Goal: Task Accomplishment & Management: Complete application form

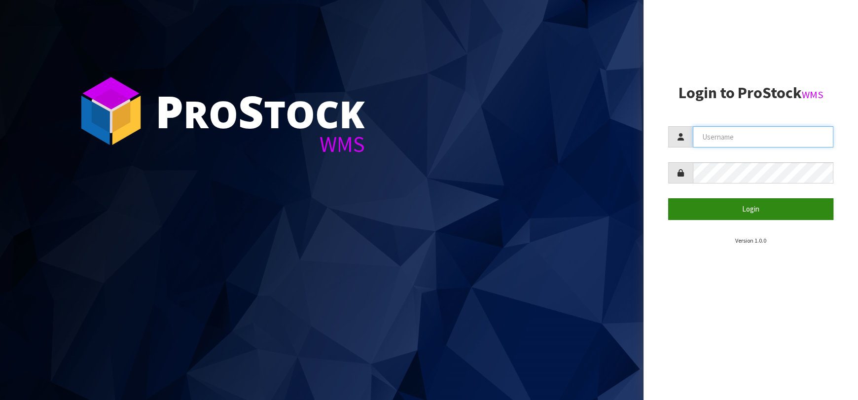
type input "[EMAIL_ADDRESS][DOMAIN_NAME]"
click at [723, 205] on button "Login" at bounding box center [751, 208] width 165 height 21
type input "[EMAIL_ADDRESS][DOMAIN_NAME]"
click at [756, 203] on button "Login" at bounding box center [751, 208] width 165 height 21
click at [755, 203] on button "Login" at bounding box center [751, 208] width 165 height 21
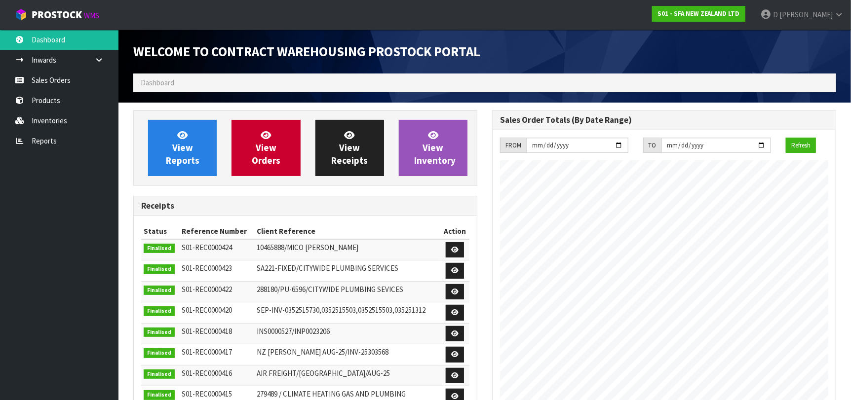
scroll to position [546, 359]
click at [167, 197] on div "Receipts" at bounding box center [305, 206] width 343 height 20
drag, startPoint x: 463, startPoint y: 186, endPoint x: 425, endPoint y: 216, distance: 47.8
click at [462, 186] on div "View Reports View Orders View Receipts View Inventory Receipts Status Reference…" at bounding box center [305, 338] width 359 height 456
drag, startPoint x: 256, startPoint y: 156, endPoint x: 285, endPoint y: 154, distance: 29.1
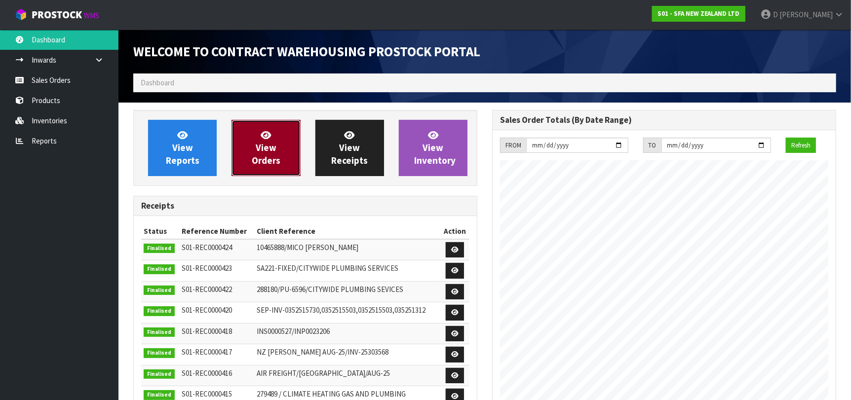
click at [256, 156] on span "View Orders" at bounding box center [266, 147] width 29 height 37
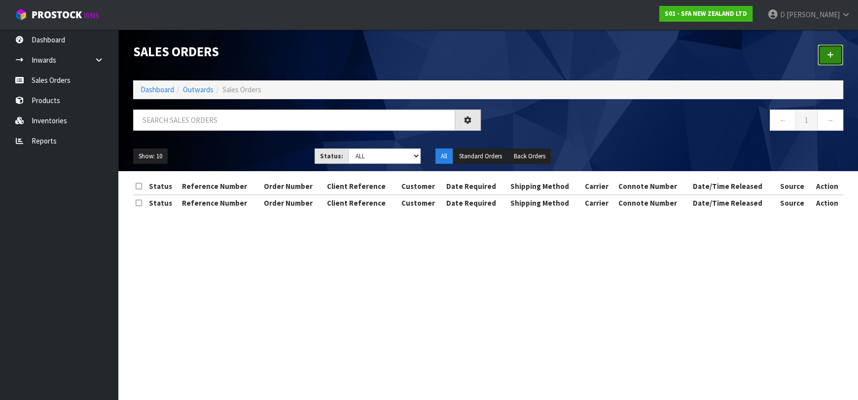
click at [836, 53] on link at bounding box center [831, 54] width 26 height 21
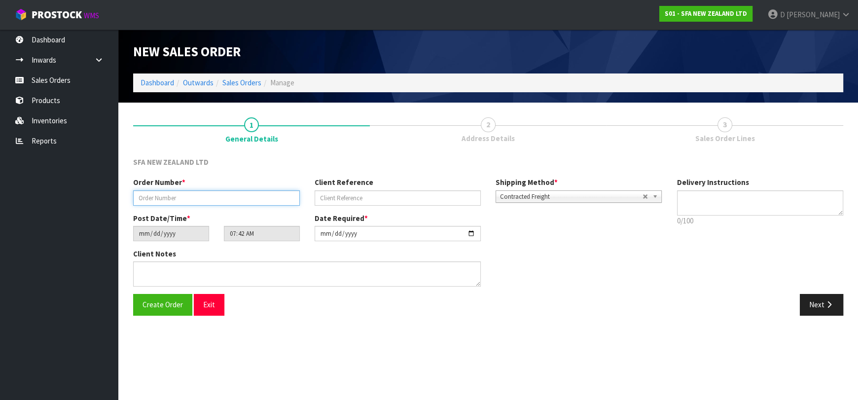
click at [238, 200] on input "text" at bounding box center [216, 197] width 167 height 15
type input "24550"
paste input "OB090925"
type input "OB090925"
click at [802, 313] on button "Next" at bounding box center [821, 304] width 43 height 21
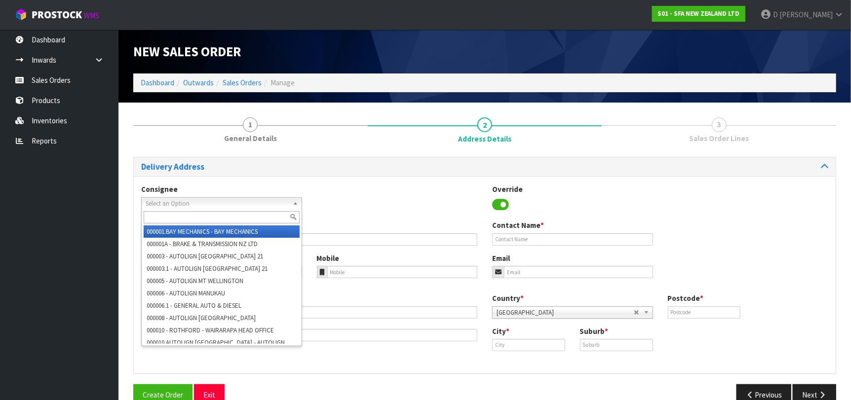
click at [223, 202] on span "Select an Option" at bounding box center [217, 204] width 143 height 12
type input "MICOQUE"
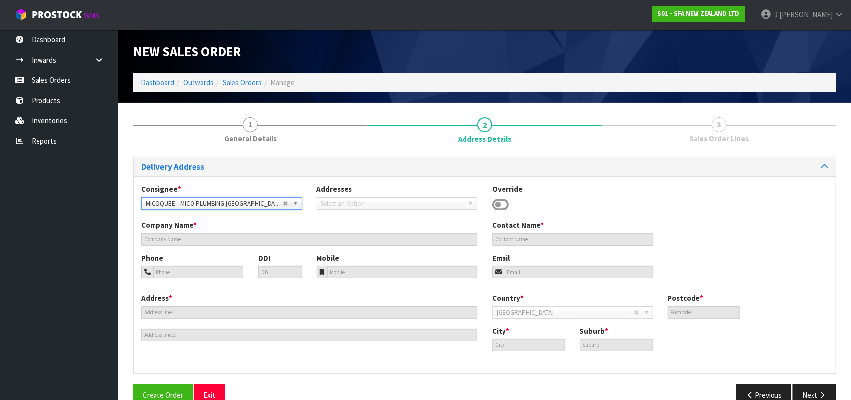
type input "MICO PLUMBING [GEOGRAPHIC_DATA]"
type input "1 GLENDA DRIVE"
type input "9371"
type input "[GEOGRAPHIC_DATA]"
type input "FRANKTON"
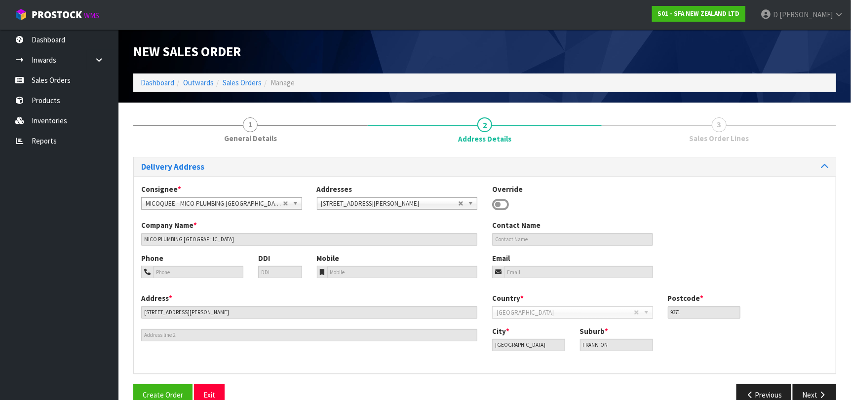
click at [802, 382] on div "Delivery Address Consignee * 000001.BAY MECHANICS - BAY MECHANICS 000001A - BRA…" at bounding box center [484, 285] width 703 height 257
drag, startPoint x: 831, startPoint y: 391, endPoint x: 708, endPoint y: 354, distance: 127.7
click at [829, 391] on button "Next" at bounding box center [813, 394] width 43 height 21
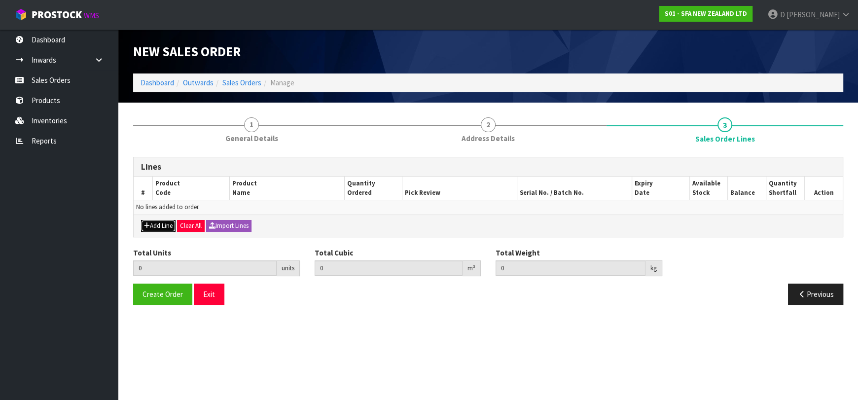
click at [161, 220] on button "Add Line" at bounding box center [158, 226] width 35 height 12
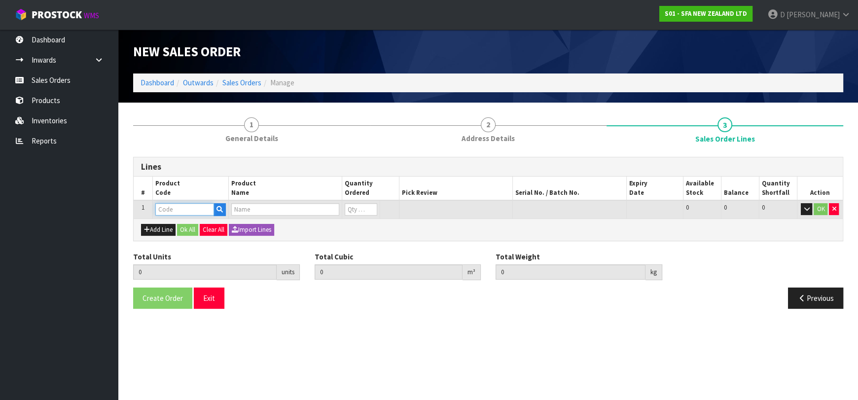
click at [166, 211] on input "text" at bounding box center [184, 209] width 59 height 12
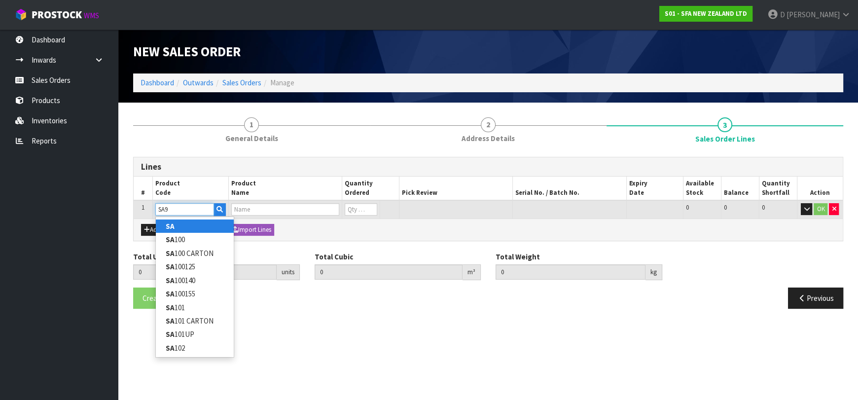
type input "SA96"
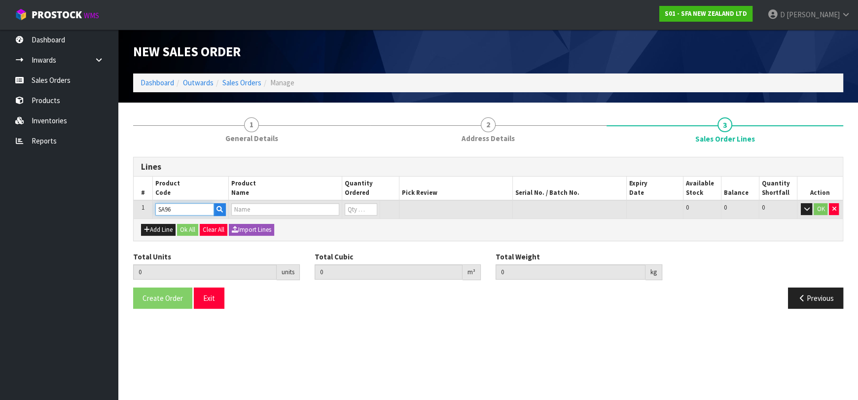
type input "0.000000"
type input "0.000"
type input "SANIPRO SEWAGE MACERATOR PUMP"
type input "0"
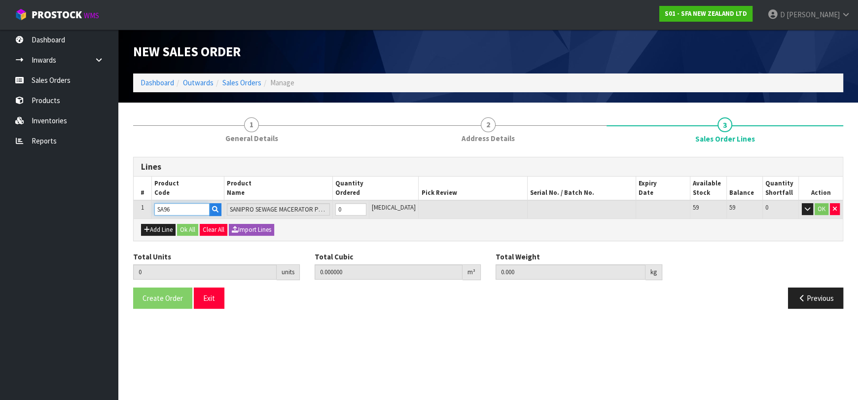
type input "SA96"
type input "1"
type input "0.033856"
type input "6.75"
type input "1"
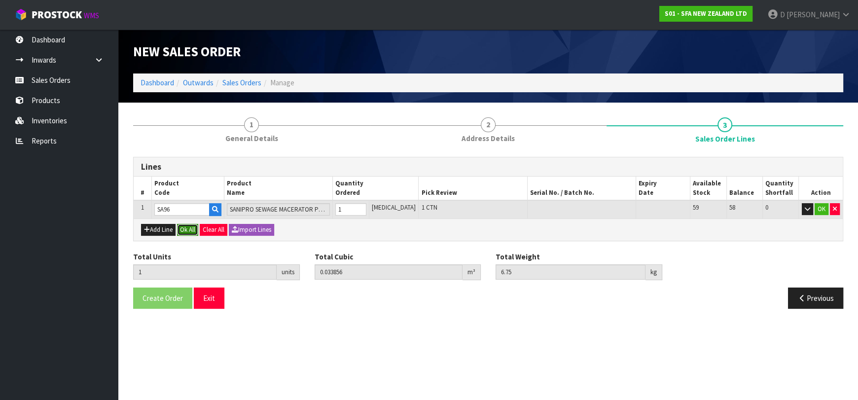
click at [186, 227] on button "Ok All" at bounding box center [187, 230] width 21 height 12
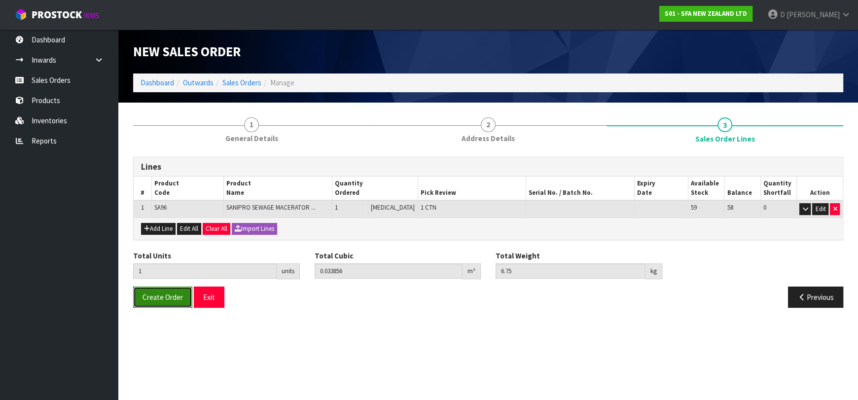
click at [172, 293] on span "Create Order" at bounding box center [163, 297] width 40 height 9
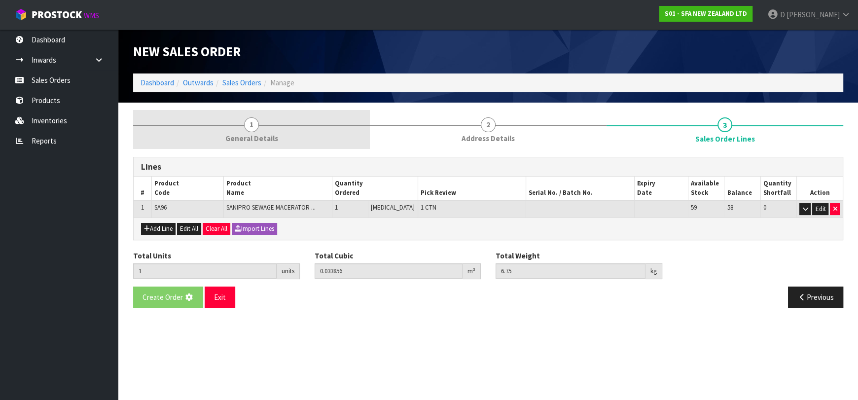
click at [271, 124] on link "1 General Details" at bounding box center [251, 129] width 237 height 39
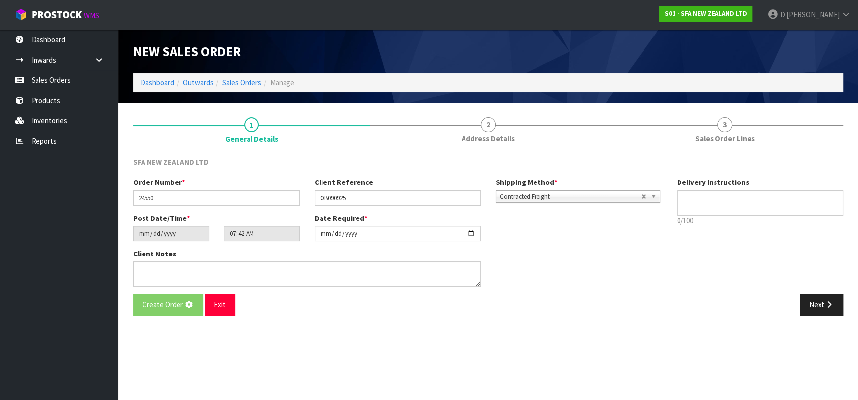
click at [521, 149] on div "SFA NEW ZEALAND LTD Order Number * 24550 Client Reference OB090925 Shipping Met…" at bounding box center [488, 236] width 710 height 174
drag, startPoint x: 497, startPoint y: 134, endPoint x: 344, endPoint y: 247, distance: 190.2
click at [486, 139] on span "Address Details" at bounding box center [488, 138] width 53 height 10
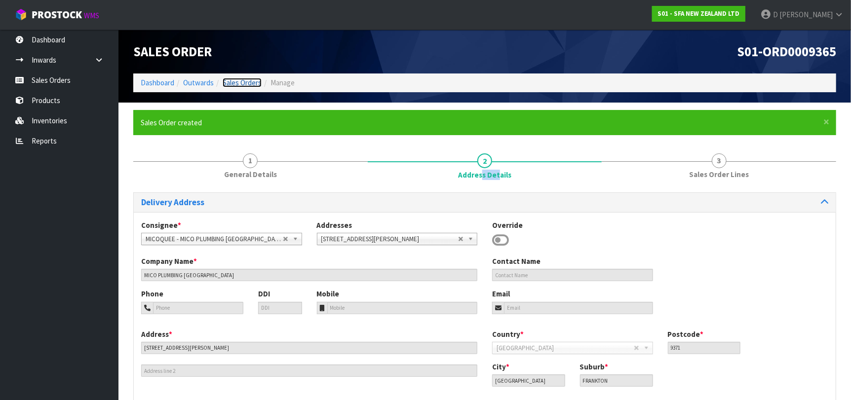
click at [244, 87] on link "Sales Orders" at bounding box center [242, 82] width 39 height 9
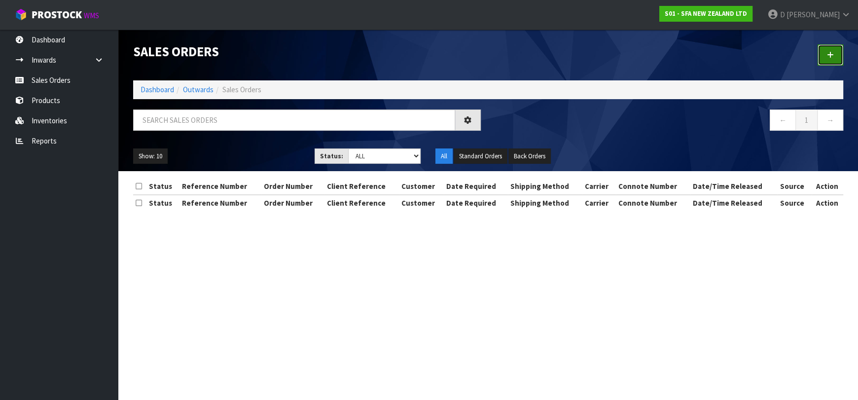
click at [820, 57] on link at bounding box center [831, 54] width 26 height 21
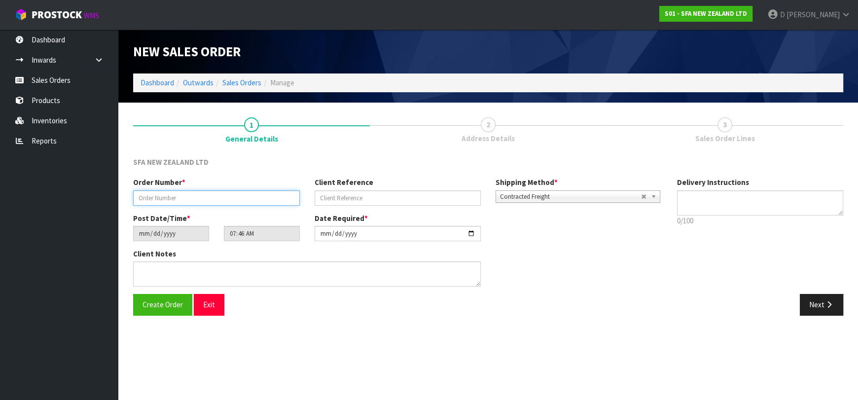
click at [232, 193] on input "text" at bounding box center [216, 197] width 167 height 15
type input "24551"
paste input "10471991"
type input "10471991"
click at [805, 298] on button "Next" at bounding box center [821, 304] width 43 height 21
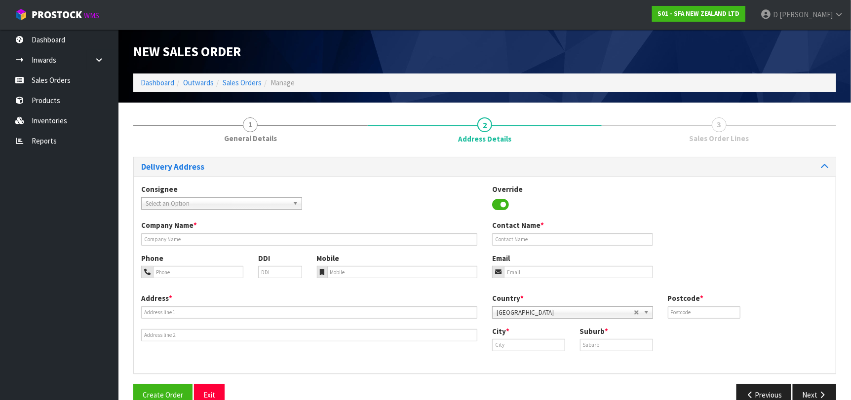
click at [174, 198] on span "Select an Option" at bounding box center [217, 204] width 143 height 12
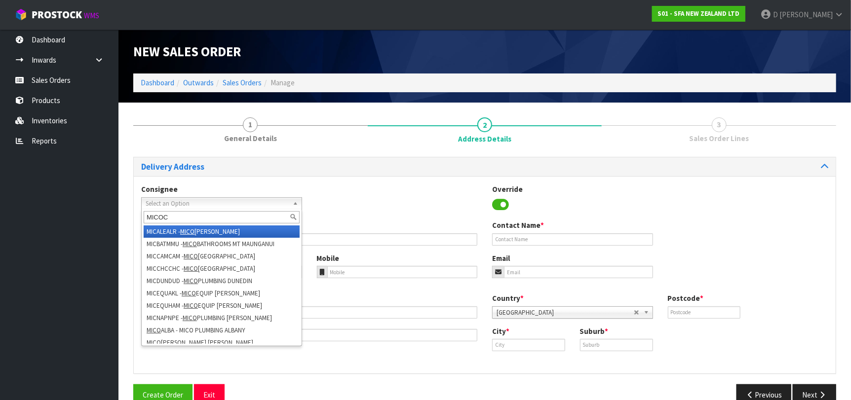
type input "MICOCH"
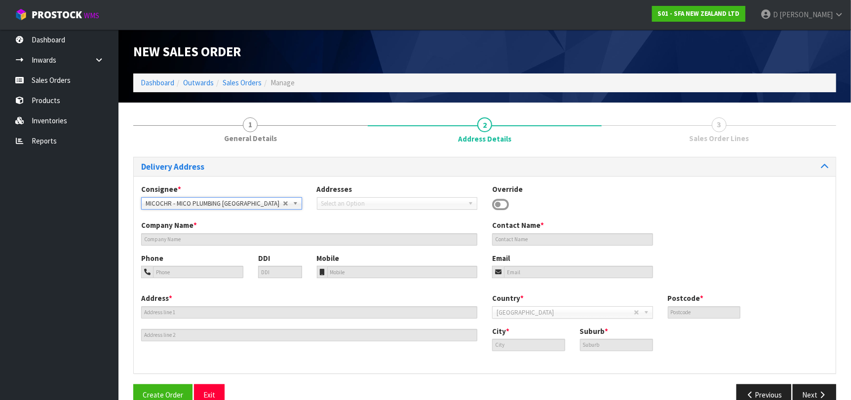
type input "MICO PLUMBING CHRISTCHURCH ([GEOGRAPHIC_DATA])"
type input "163 MONTREAL STREET"
type input "8011"
type input "[GEOGRAPHIC_DATA]"
type input "CHRISTCHURCH CENTRAL"
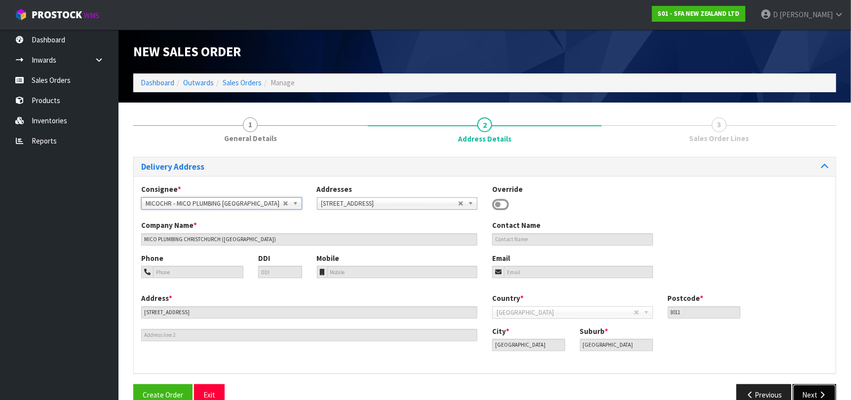
click at [830, 394] on button "Next" at bounding box center [813, 394] width 43 height 21
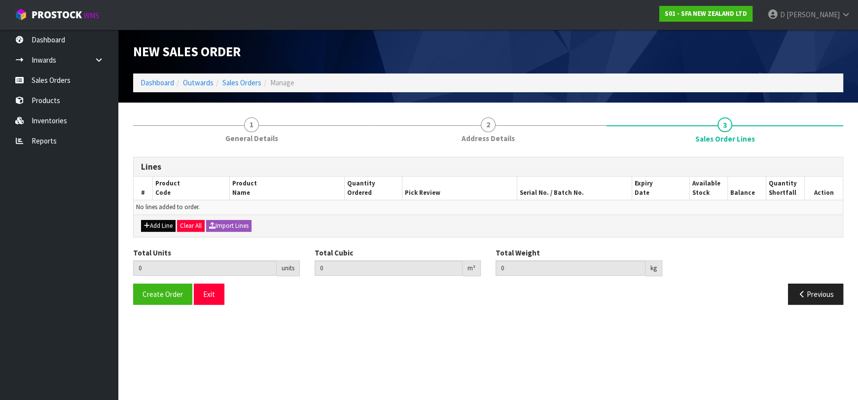
click at [168, 217] on div "Add Line Clear All Import Lines" at bounding box center [488, 226] width 709 height 22
click at [171, 225] on button "Add Line" at bounding box center [158, 226] width 35 height 12
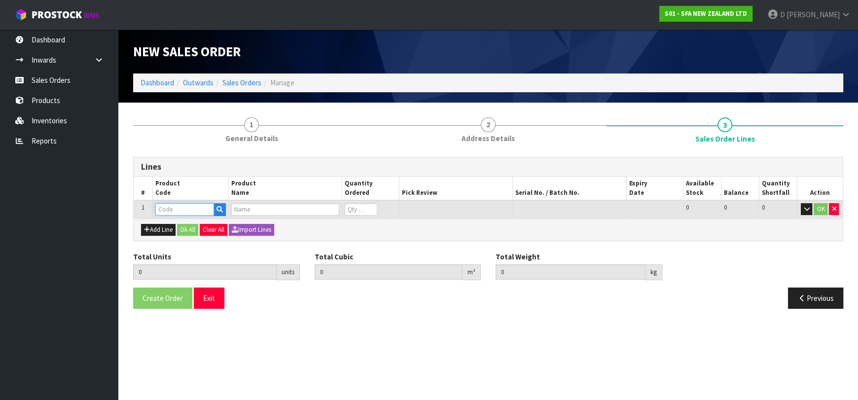
click at [174, 211] on input "text" at bounding box center [184, 209] width 59 height 12
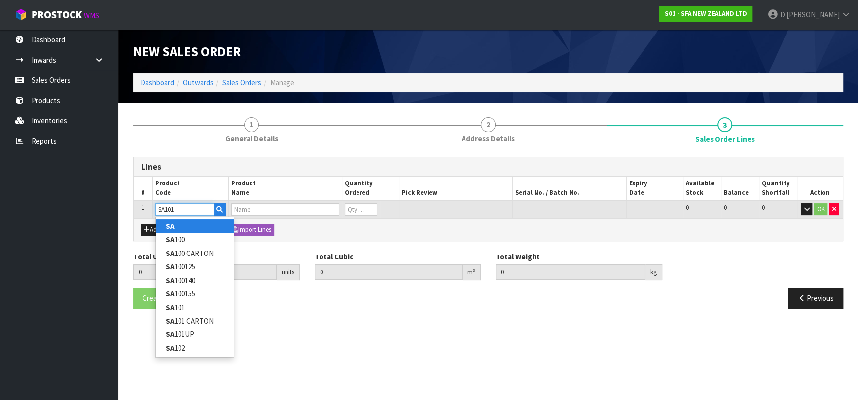
type input "SA"
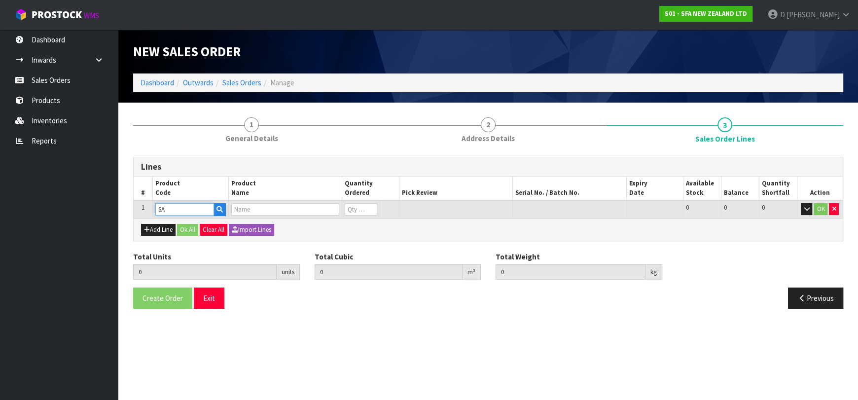
type input "0.000000"
type input "0.000"
type input "SANICUBIC XL"
type input "0"
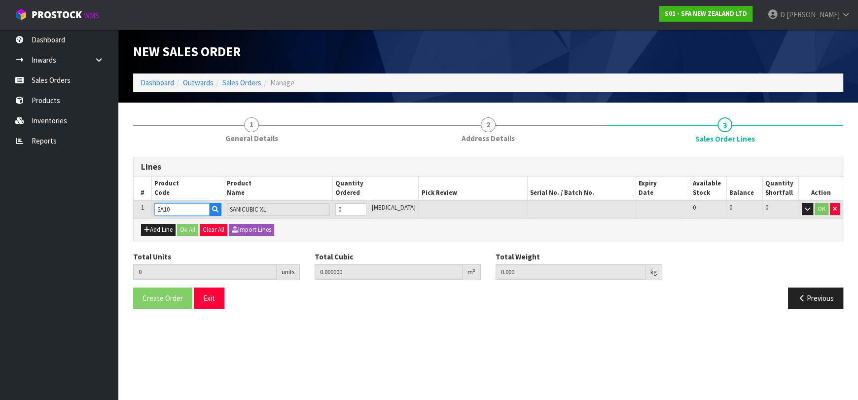
type input "SA101"
type input "SA101 SANISPEED SMALL BORE"
type input "SA101"
type input "1"
type input "0.031488"
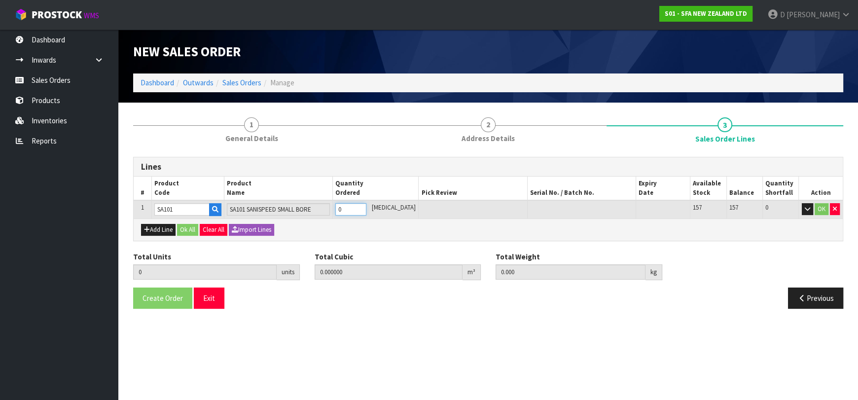
type input "6.65"
type input "1"
click at [366, 205] on input "1" at bounding box center [350, 209] width 31 height 12
click at [194, 224] on button "Ok All" at bounding box center [187, 230] width 21 height 12
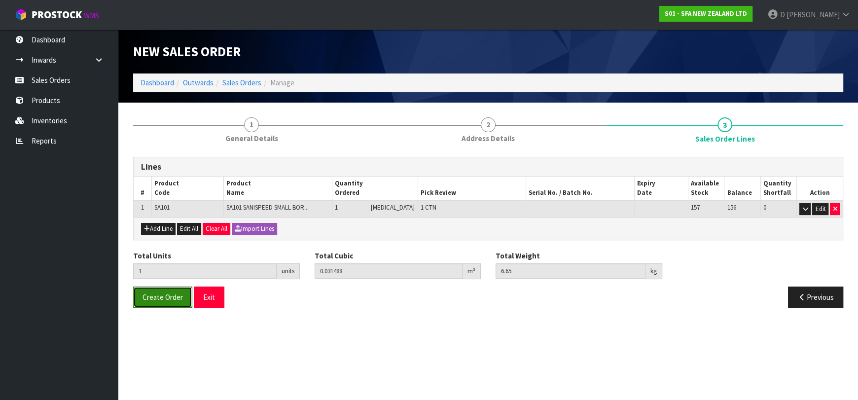
click at [170, 300] on span "Create Order" at bounding box center [163, 297] width 40 height 9
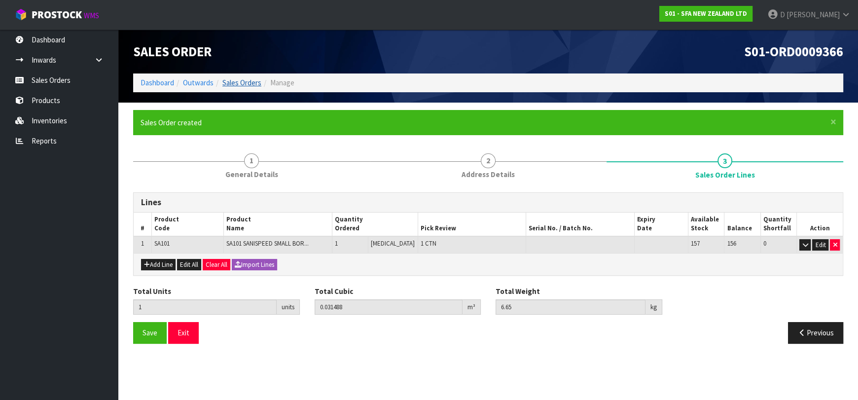
click at [255, 76] on ol "Dashboard Outwards Sales Orders Manage" at bounding box center [488, 83] width 710 height 18
click at [255, 82] on link "Sales Orders" at bounding box center [242, 82] width 39 height 9
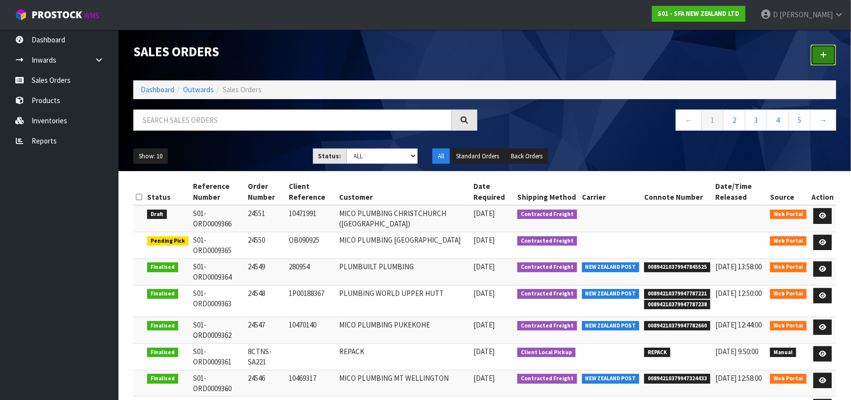
click at [818, 51] on link at bounding box center [823, 54] width 26 height 21
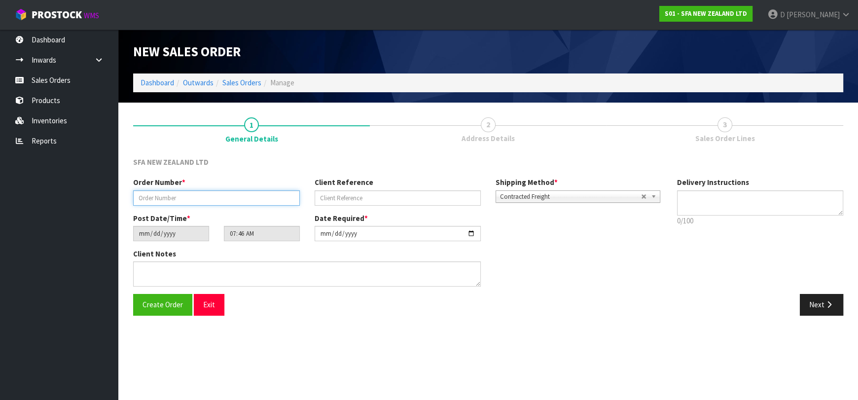
click at [209, 198] on input "text" at bounding box center [216, 197] width 167 height 15
type input "24552"
paste input "1P00189370"
type input "1P00189370"
click at [809, 304] on button "Next" at bounding box center [821, 304] width 43 height 21
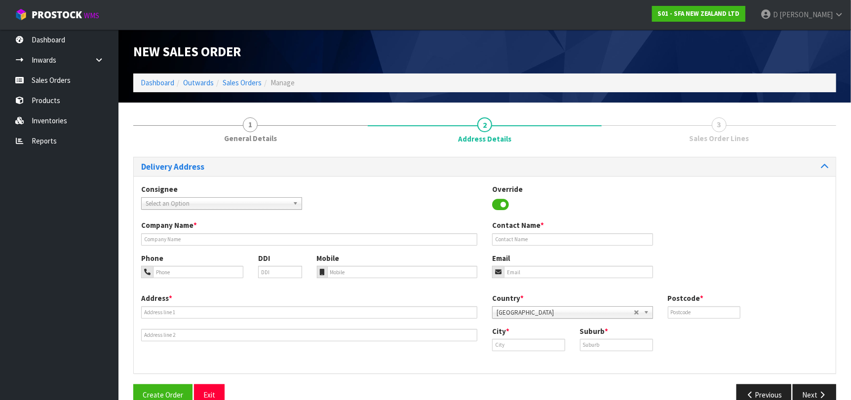
click at [210, 205] on span "Select an Option" at bounding box center [217, 204] width 143 height 12
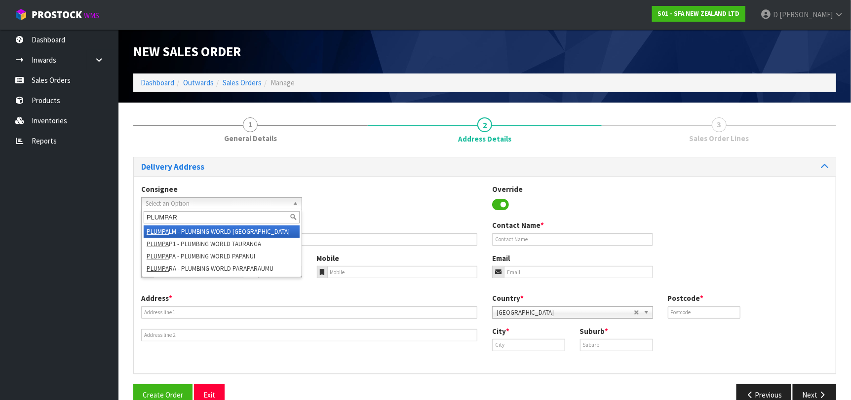
type input "PLUMPARA"
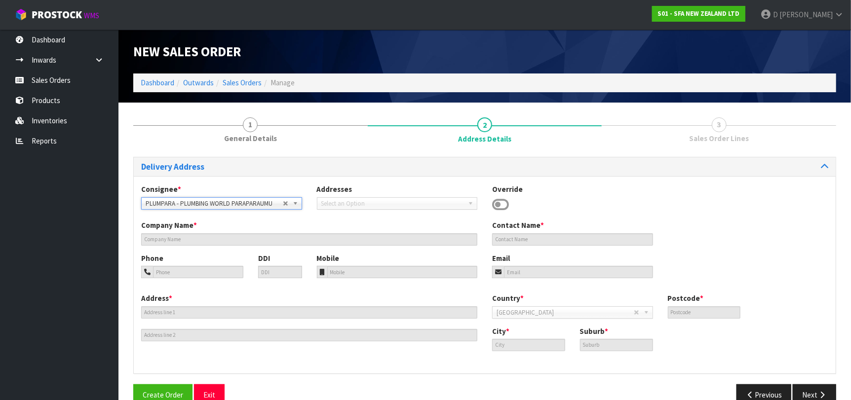
type input "PLUMBING WORLD PARAPARAUMU"
type input "118 KAPITI ROAD"
type input "5032"
type input "PARAPARAUMU"
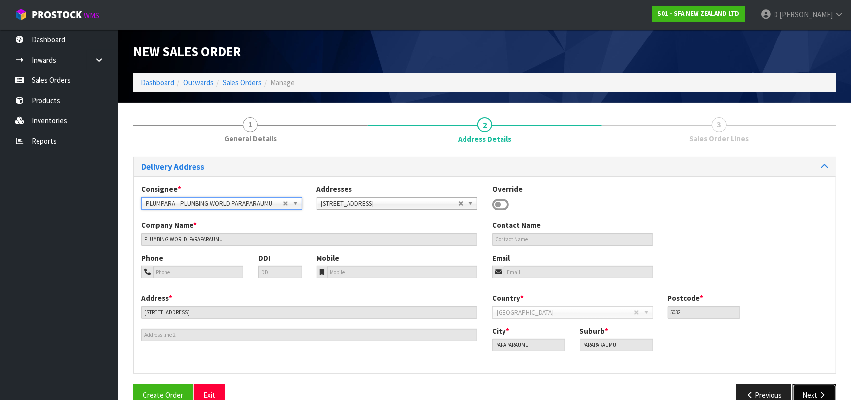
click at [806, 391] on button "Next" at bounding box center [813, 394] width 43 height 21
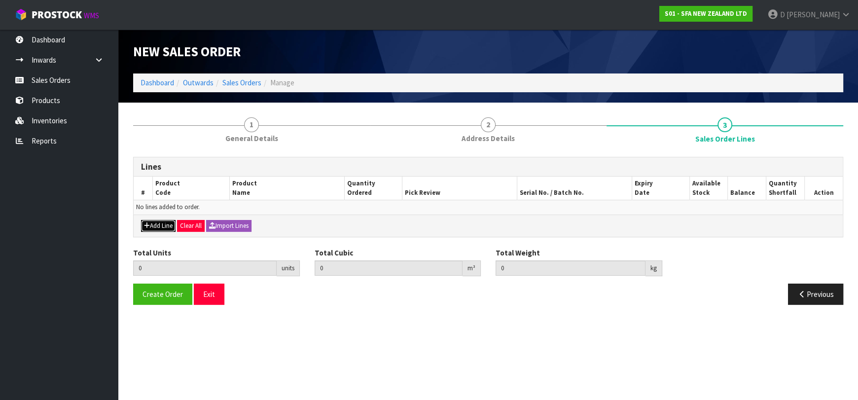
click at [161, 222] on button "Add Line" at bounding box center [158, 226] width 35 height 12
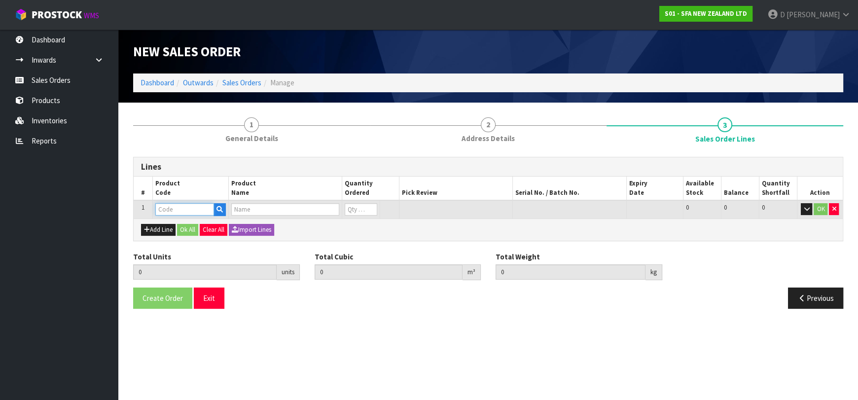
click at [170, 210] on input "text" at bounding box center [184, 209] width 59 height 12
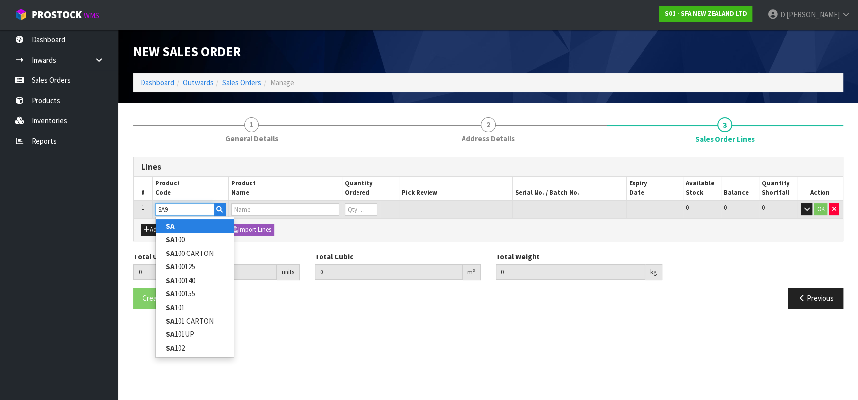
type input "SA97"
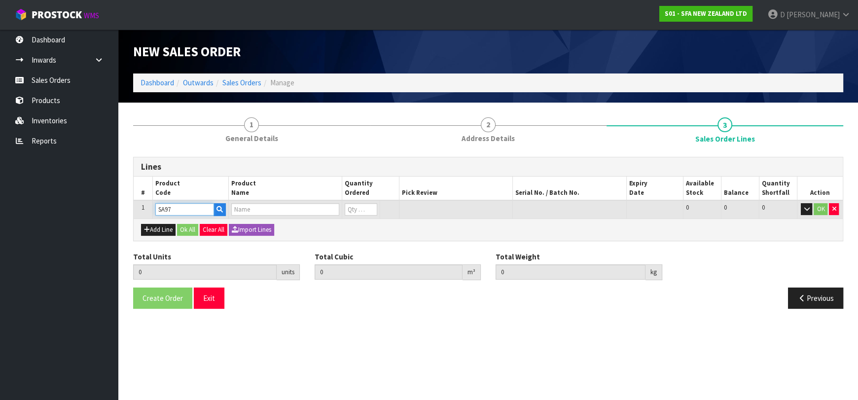
type input "0.000000"
type input "0.000"
type input "SANITOP SEWAGE MACERATOR PUMP"
type input "0"
type input "SA97"
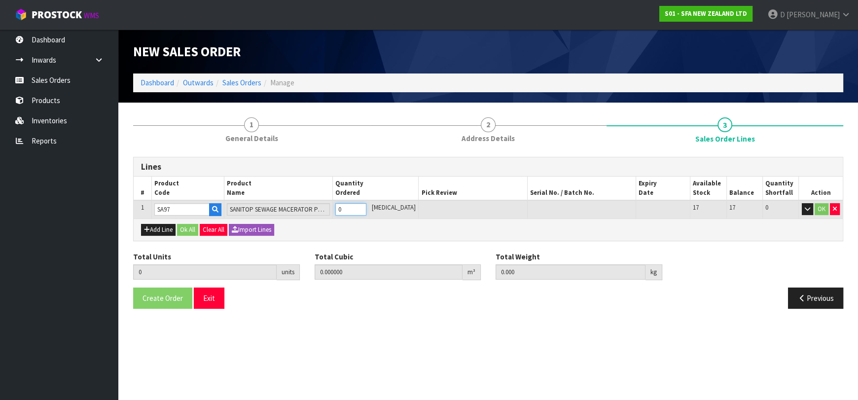
type input "1"
type input "0.024864"
type input "5.5"
type input "1"
click at [190, 227] on button "Ok All" at bounding box center [187, 230] width 21 height 12
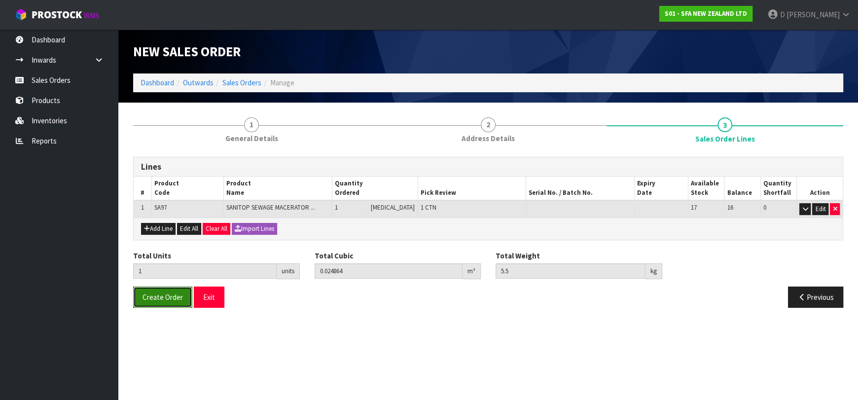
click at [164, 301] on button "Create Order" at bounding box center [162, 297] width 59 height 21
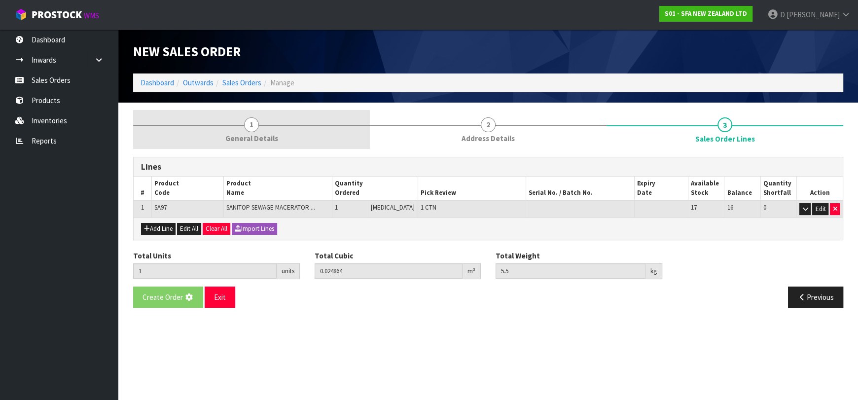
click at [318, 132] on link "1 General Details" at bounding box center [251, 129] width 237 height 39
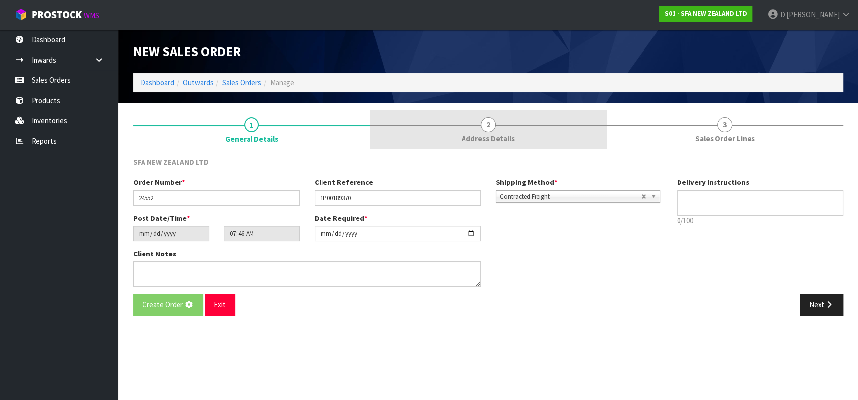
click at [401, 134] on link "2 Address Details" at bounding box center [488, 129] width 237 height 39
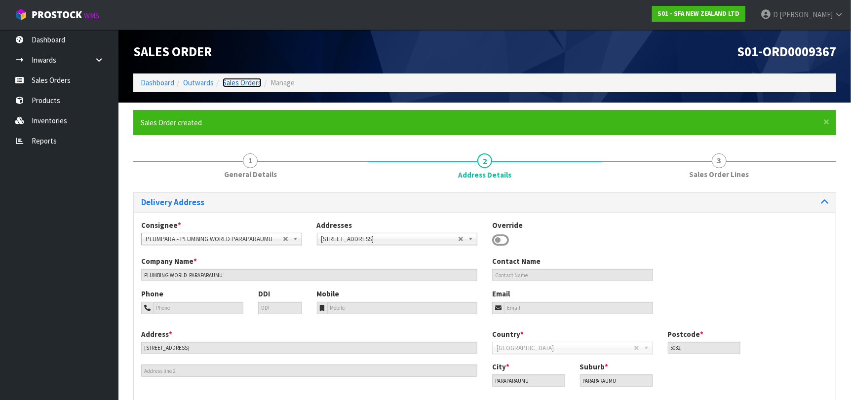
click at [251, 82] on link "Sales Orders" at bounding box center [242, 82] width 39 height 9
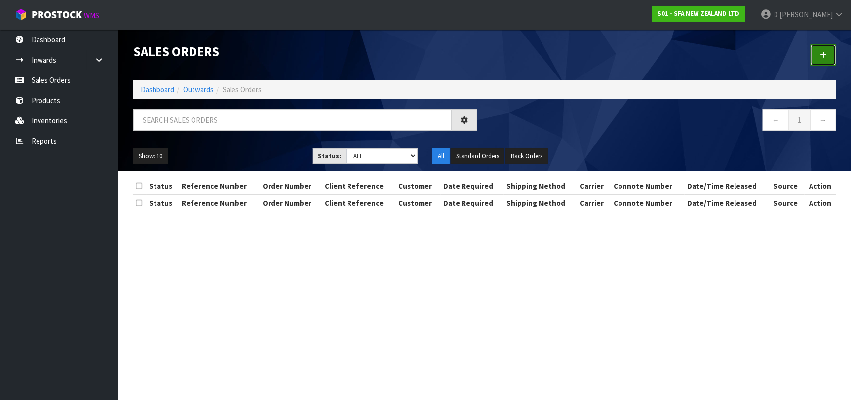
click at [834, 49] on link at bounding box center [823, 54] width 26 height 21
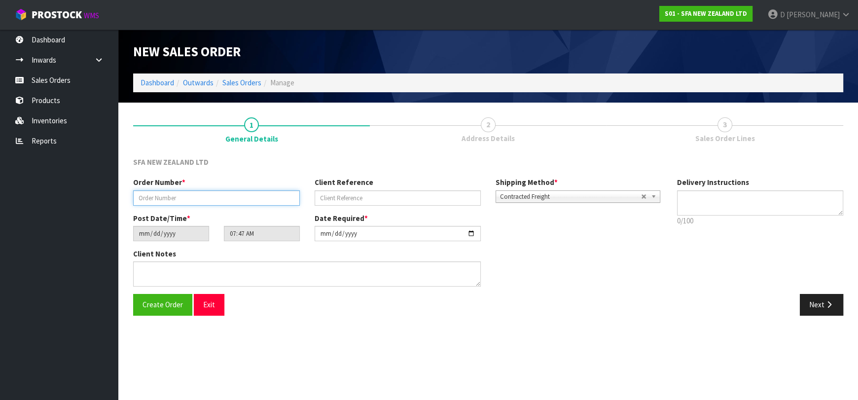
click at [214, 191] on input "text" at bounding box center [216, 197] width 167 height 15
type input "24553"
click at [391, 197] on input "text" at bounding box center [398, 197] width 167 height 15
paste input "1P00189370"
drag, startPoint x: 389, startPoint y: 197, endPoint x: 205, endPoint y: 177, distance: 185.1
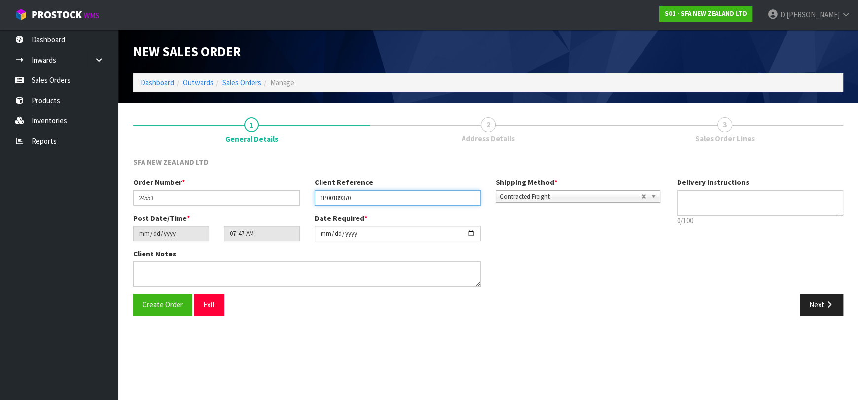
click at [205, 177] on div "Order Number * 24553 Client Reference 1P00189370 Shipping Method * Pickup Contr…" at bounding box center [398, 195] width 544 height 36
paste input "551"
type input "1P00189551"
click at [832, 308] on button "Next" at bounding box center [821, 304] width 43 height 21
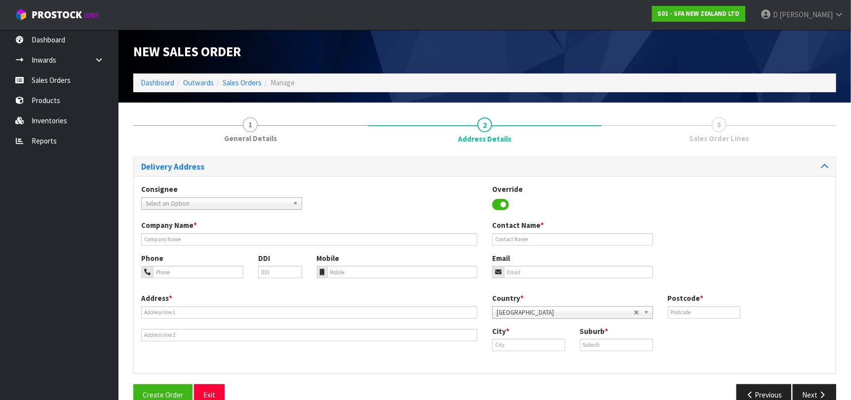
click at [224, 204] on span "Select an Option" at bounding box center [217, 204] width 143 height 12
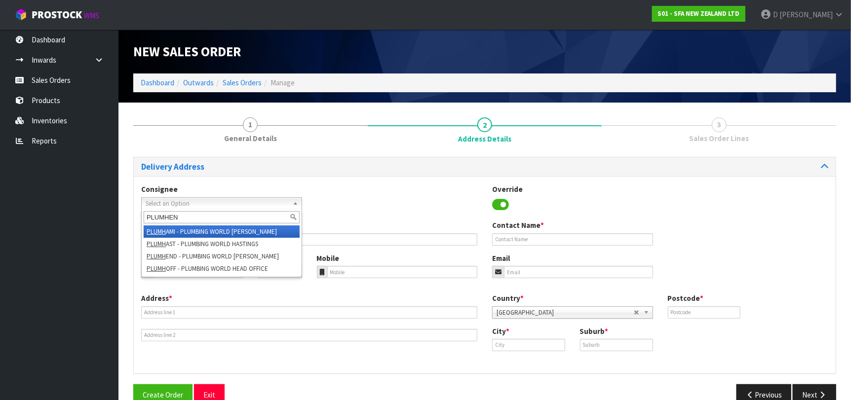
type input "PLUMHEND"
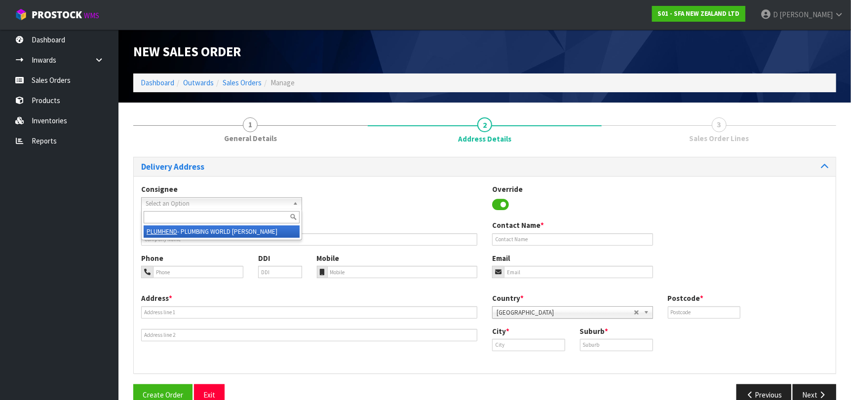
type input "PLUMBING WORLD [PERSON_NAME]"
type input "148 CENTRAL PARK DRIVE"
type input "0610"
type input "AUCKLAND"
type input "HENDERSON"
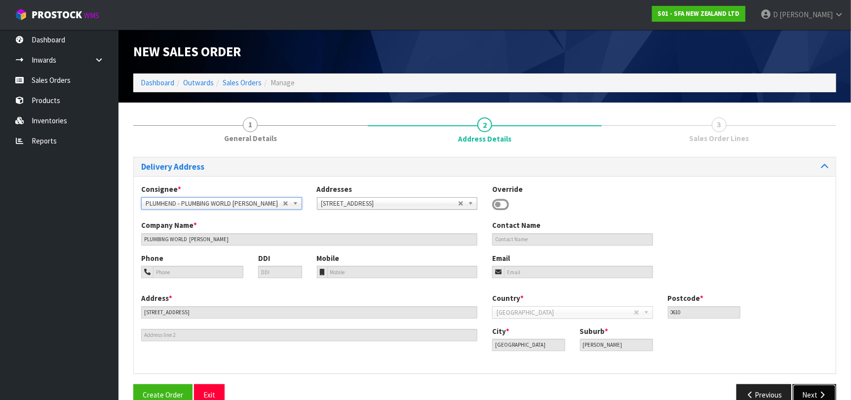
click at [811, 389] on button "Next" at bounding box center [813, 394] width 43 height 21
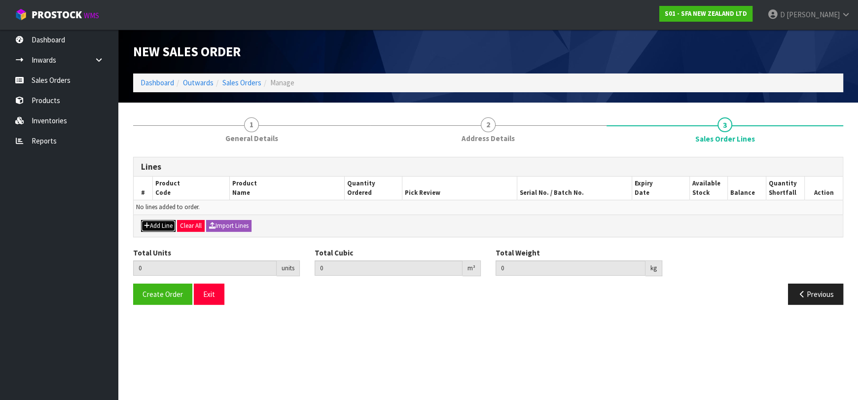
click at [171, 227] on button "Add Line" at bounding box center [158, 226] width 35 height 12
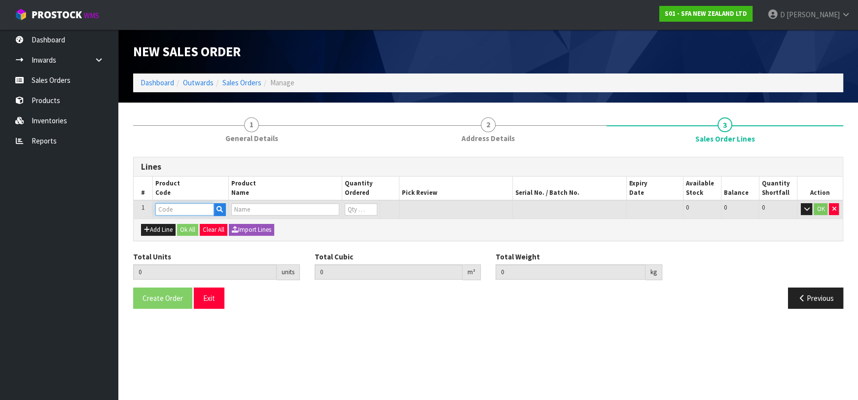
click at [173, 209] on input "text" at bounding box center [184, 209] width 59 height 12
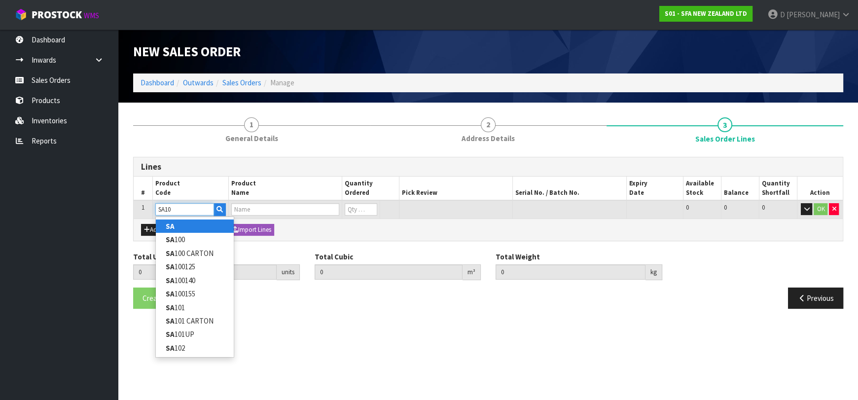
type input "SA101"
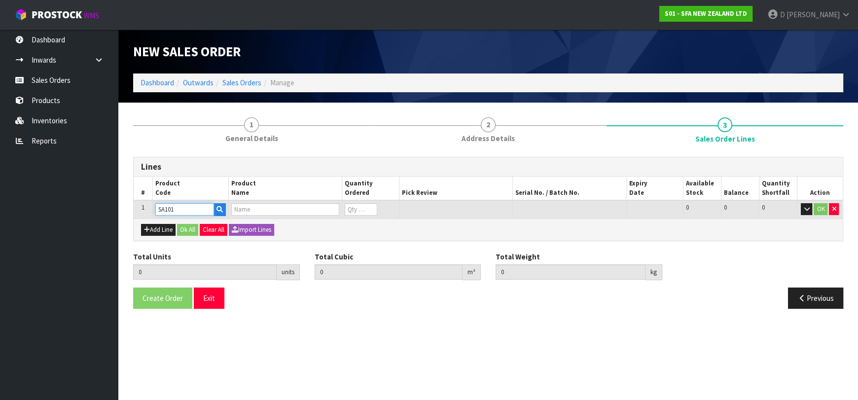
type input "0.000000"
type input "0.000"
type input "SA101 SANISPEED SMALL BORE"
type input "0"
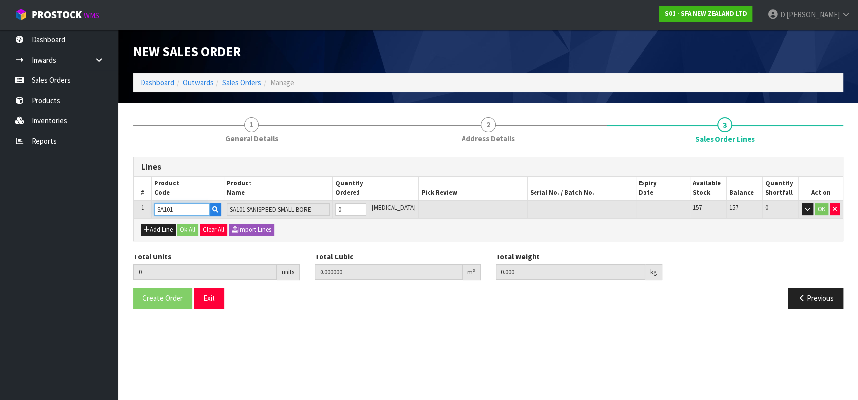
type input "SA101"
type input "1"
type input "0.031488"
type input "6.65"
type input "1"
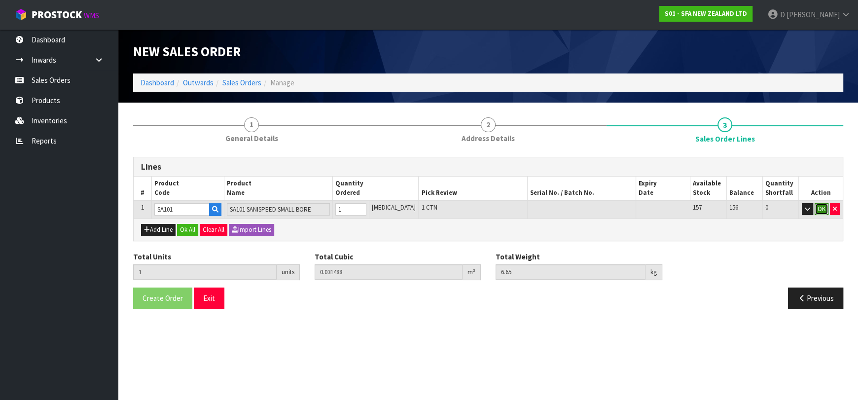
click at [821, 208] on button "OK" at bounding box center [822, 209] width 14 height 12
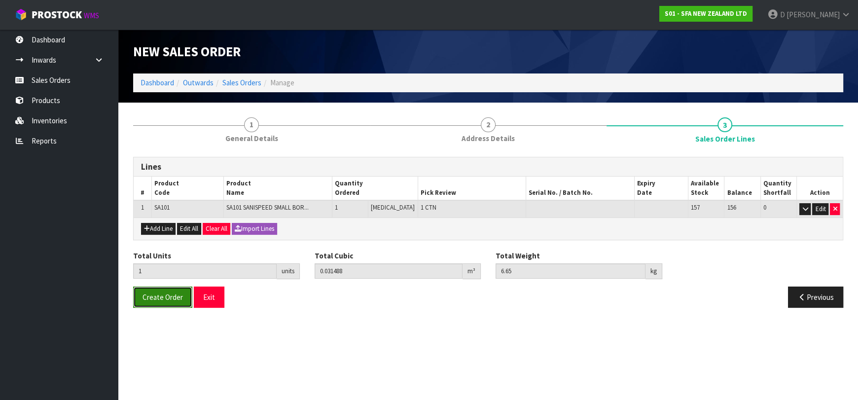
click at [156, 293] on span "Create Order" at bounding box center [163, 297] width 40 height 9
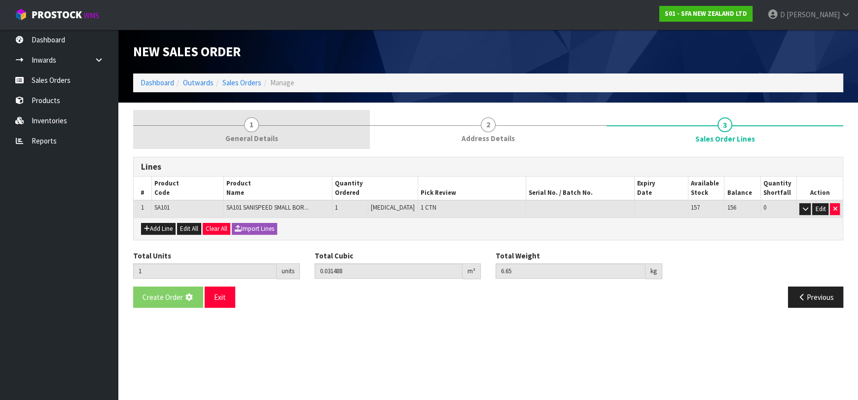
click at [230, 149] on li "1 General Details" at bounding box center [251, 129] width 237 height 39
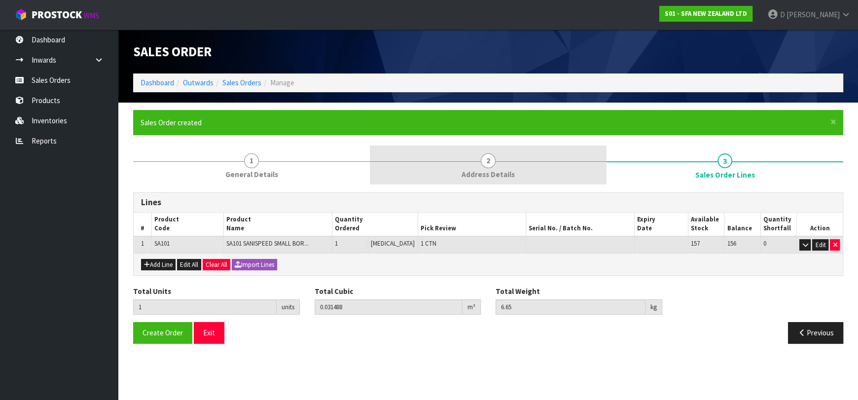
click at [459, 151] on link "2 Address Details" at bounding box center [488, 165] width 237 height 39
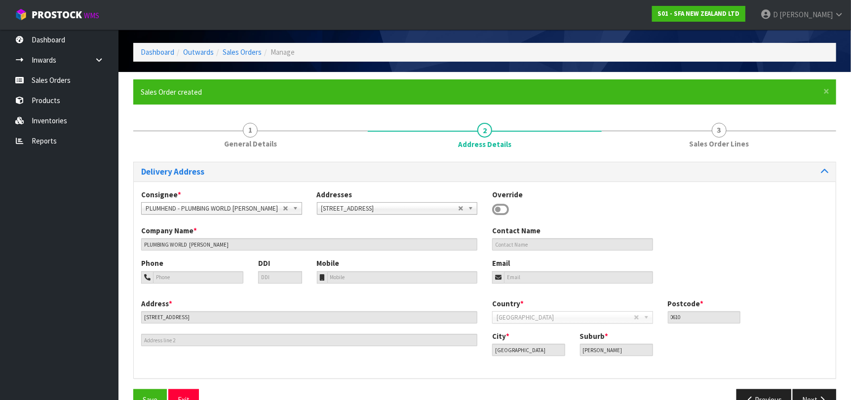
scroll to position [49, 0]
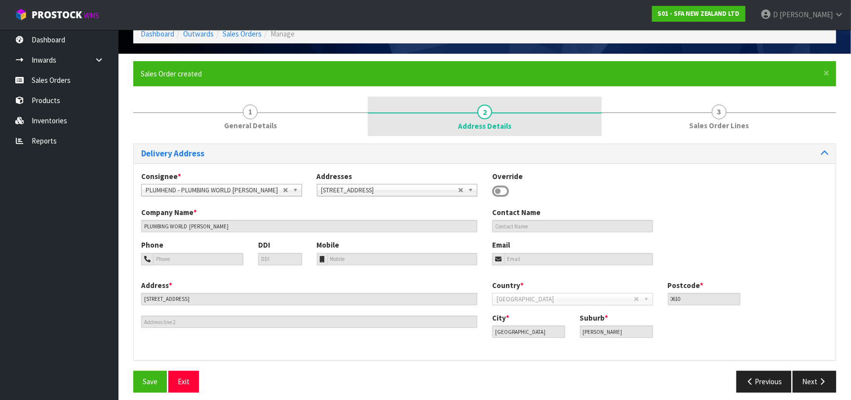
click at [514, 121] on link "2 Address Details" at bounding box center [485, 116] width 234 height 39
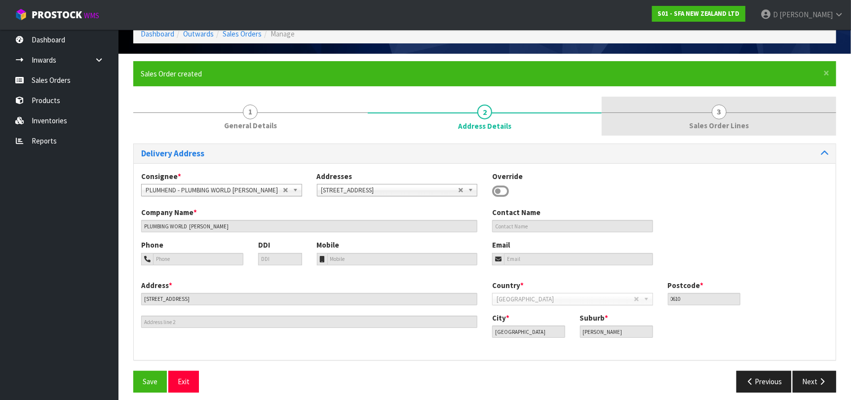
click at [636, 131] on link "3 Sales Order Lines" at bounding box center [718, 116] width 234 height 39
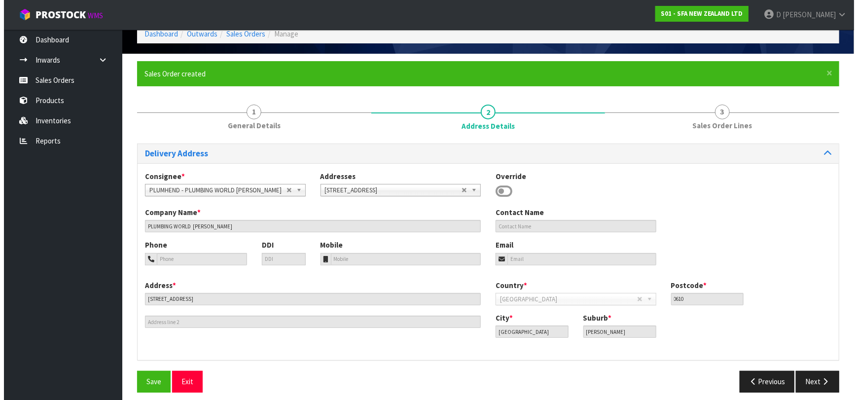
scroll to position [0, 0]
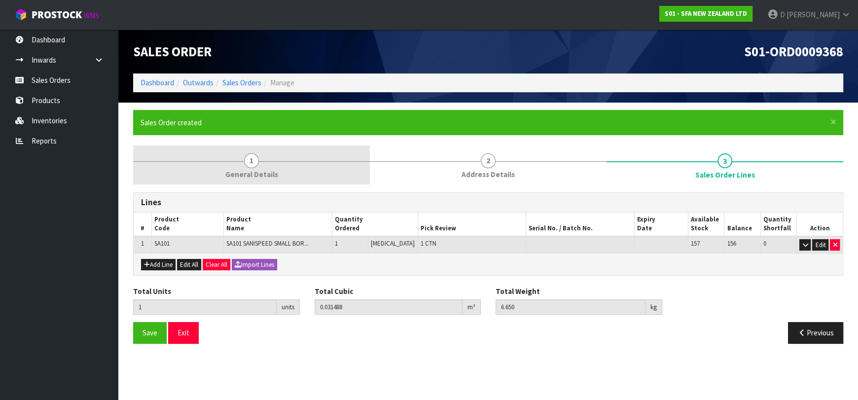
click at [251, 155] on span "1" at bounding box center [251, 160] width 15 height 15
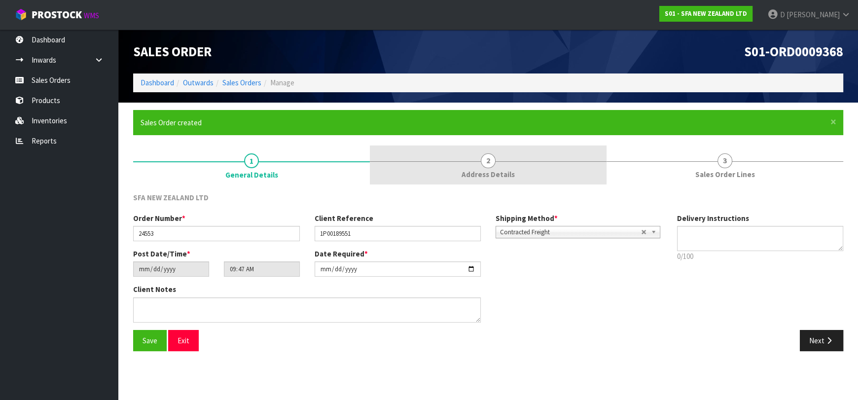
drag, startPoint x: 506, startPoint y: 174, endPoint x: 191, endPoint y: 97, distance: 324.0
click at [506, 174] on span "Address Details" at bounding box center [488, 174] width 53 height 10
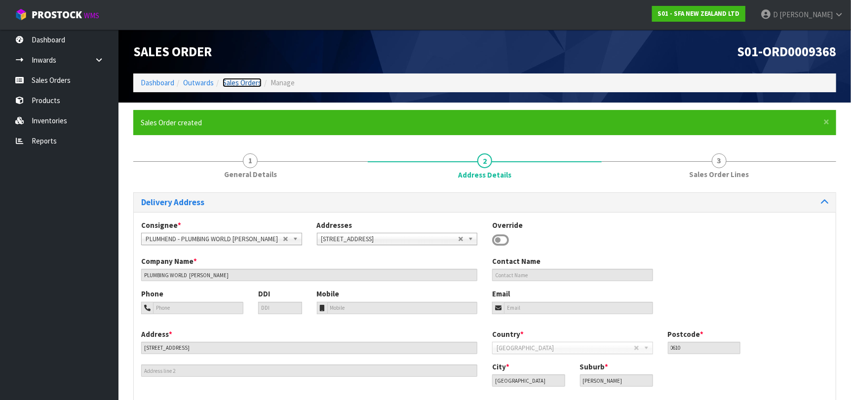
click at [238, 82] on link "Sales Orders" at bounding box center [242, 82] width 39 height 9
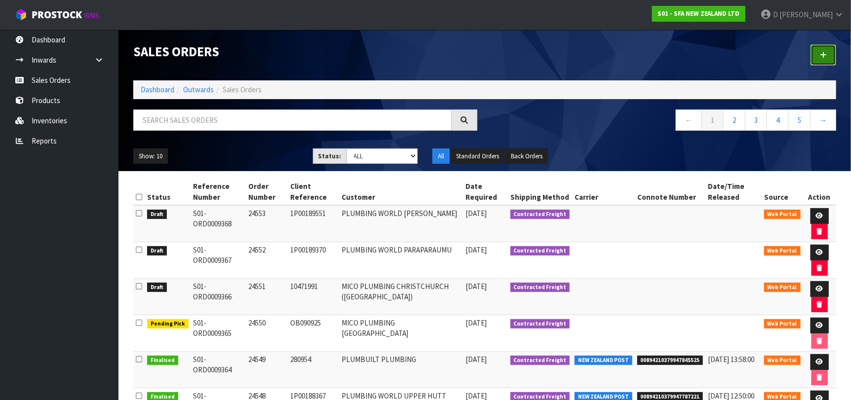
click at [813, 52] on link at bounding box center [823, 54] width 26 height 21
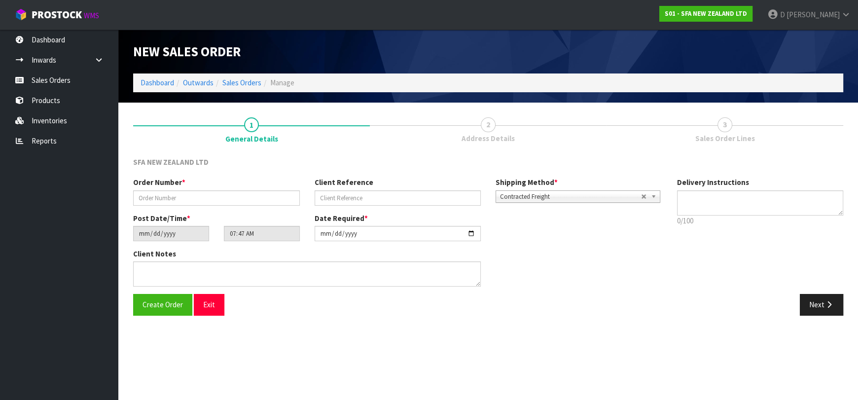
drag, startPoint x: 281, startPoint y: 211, endPoint x: 278, endPoint y: 193, distance: 18.0
click at [282, 205] on div "Order Number * Client Reference Shipping Method * Pickup Contracted Freight Con…" at bounding box center [398, 195] width 544 height 36
click at [275, 191] on input "text" at bounding box center [216, 197] width 167 height 15
click at [274, 191] on input "text" at bounding box center [216, 197] width 167 height 15
type input "3"
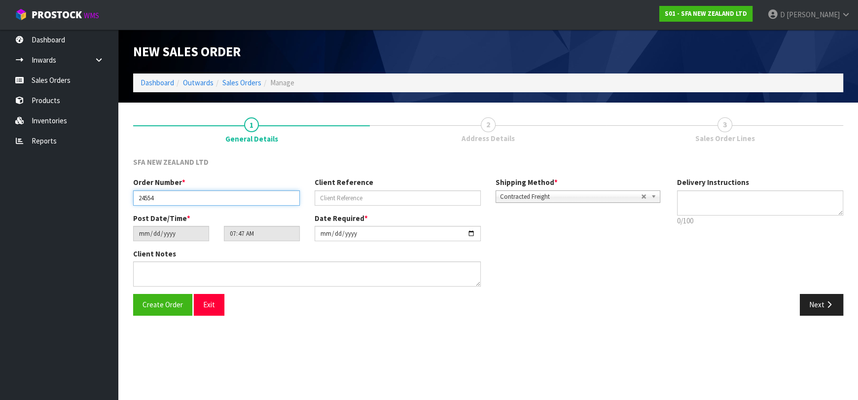
type input "24554"
paste input "1P00189551"
drag, startPoint x: 857, startPoint y: 309, endPoint x: 809, endPoint y: 284, distance: 54.1
click at [850, 307] on section "1 General Details 2 Address Details 3 Sales Order Lines SFA NEW ZEALAND LTD Ord…" at bounding box center [488, 217] width 740 height 228
click at [806, 284] on div "Order Number * 24554 Client Reference 1P00189551 Shipping Method * Pickup Contr…" at bounding box center [488, 235] width 725 height 117
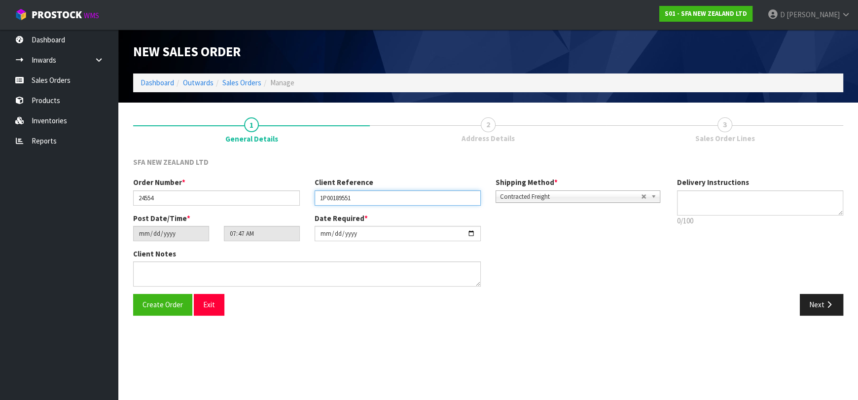
drag, startPoint x: 405, startPoint y: 201, endPoint x: 399, endPoint y: 196, distance: 7.4
click at [403, 198] on input "1P00189551" at bounding box center [398, 197] width 167 height 15
paste input "884"
type input "1P00189884"
click at [831, 293] on div "Order Number * 24554 Client Reference 1P00189884 Shipping Method * Pickup Contr…" at bounding box center [488, 235] width 725 height 117
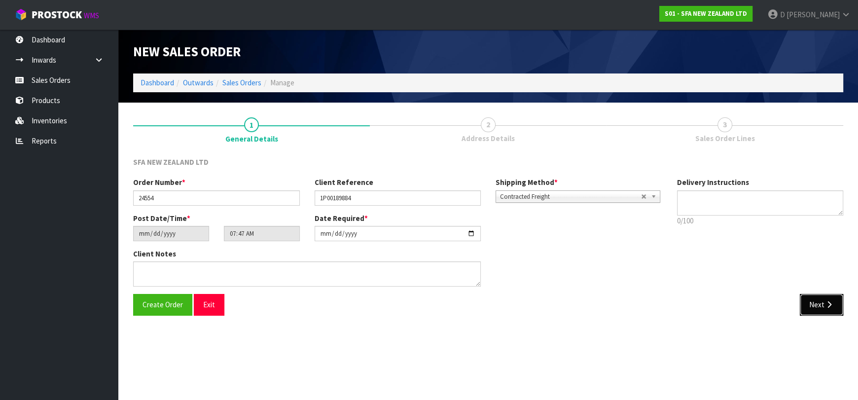
drag, startPoint x: 806, startPoint y: 306, endPoint x: 690, endPoint y: 281, distance: 118.7
click at [806, 306] on button "Next" at bounding box center [821, 304] width 43 height 21
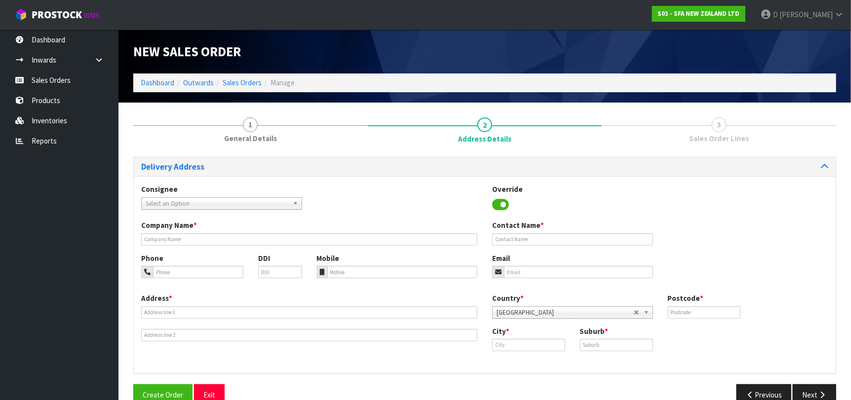
click at [187, 207] on span "Select an Option" at bounding box center [217, 204] width 143 height 12
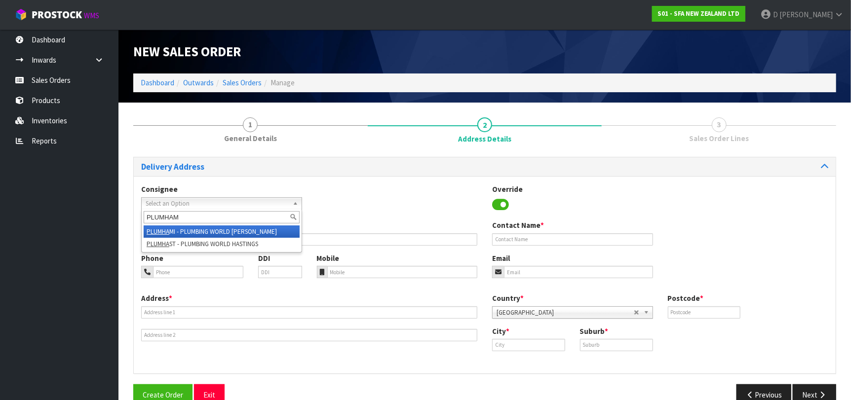
type input "PLUMHAMI"
type input "PLUMBING WORLD [PERSON_NAME]"
type input "07-846-8120"
type input "16 KING STREET"
type input "3204"
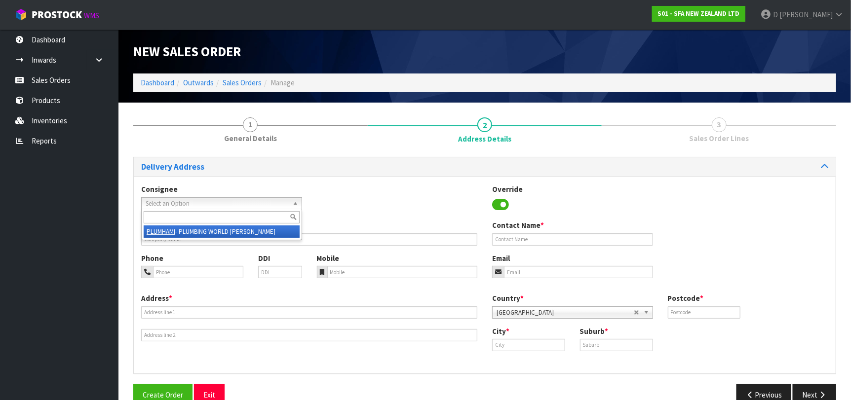
type input "HAMILTON"
type input "FRANKTON"
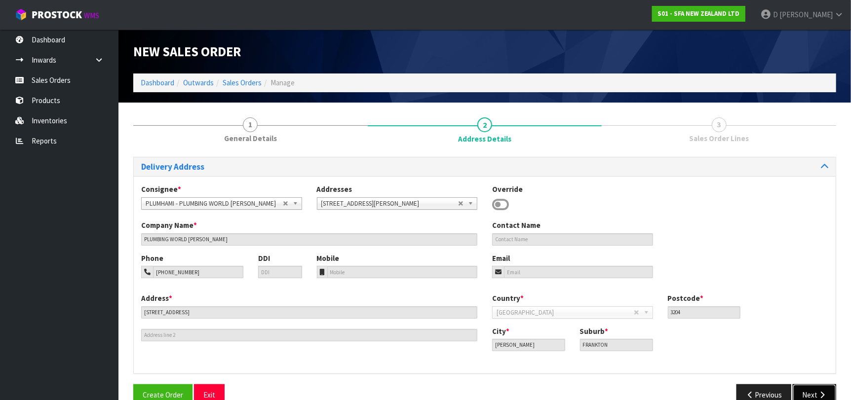
click at [806, 386] on button "Next" at bounding box center [813, 394] width 43 height 21
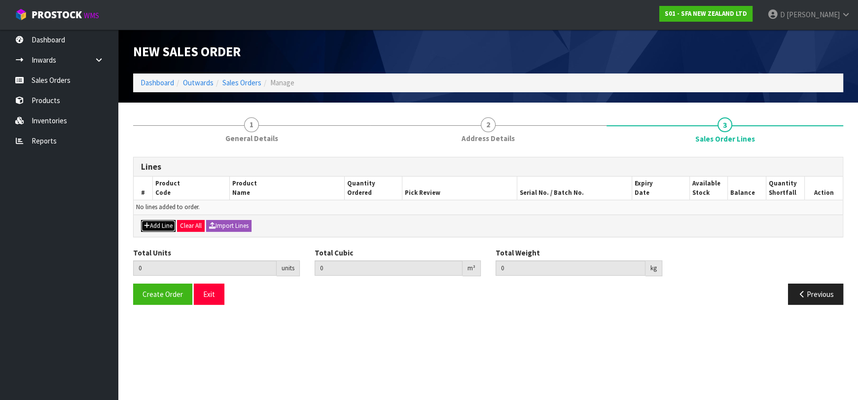
click at [175, 223] on button "Add Line" at bounding box center [158, 226] width 35 height 12
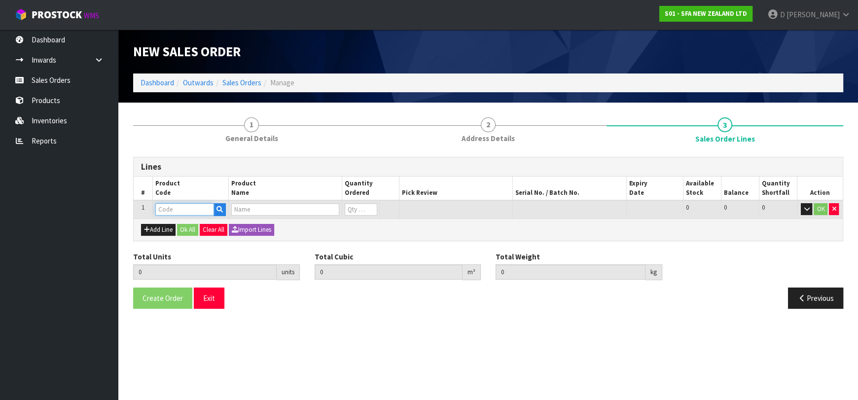
click at [178, 206] on input "text" at bounding box center [184, 209] width 59 height 12
type input "SAA95"
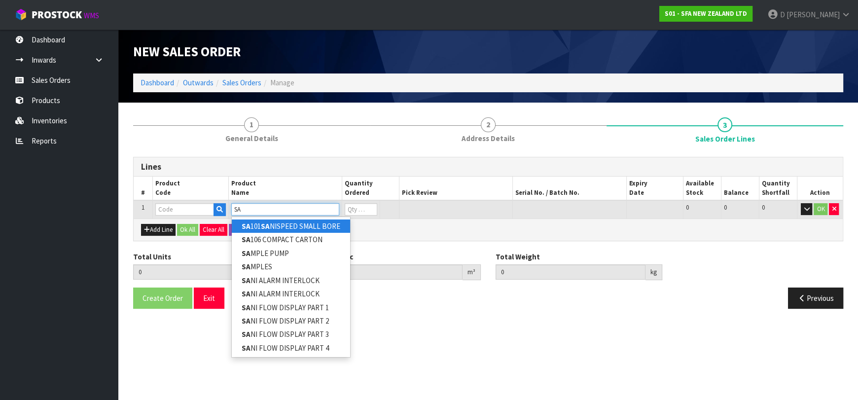
type input "SA"
click at [178, 205] on input "text" at bounding box center [184, 209] width 59 height 12
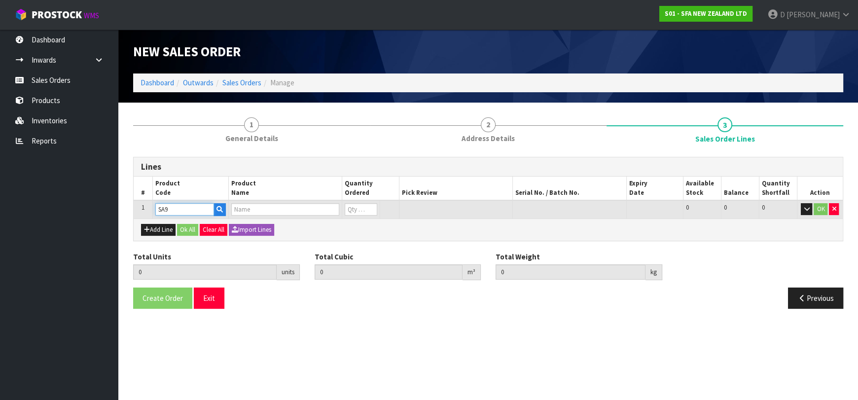
type input "SA95"
type input "0.000000"
type input "0.000"
type input "SANIVITE UP WASTE WATER PUMP"
type input "0"
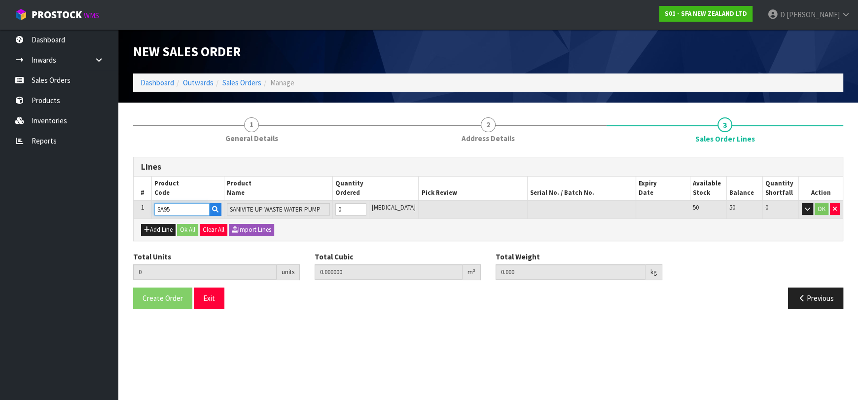
type input "SA95"
type input "1"
type input "0.031488"
type input "6.16"
type input "1"
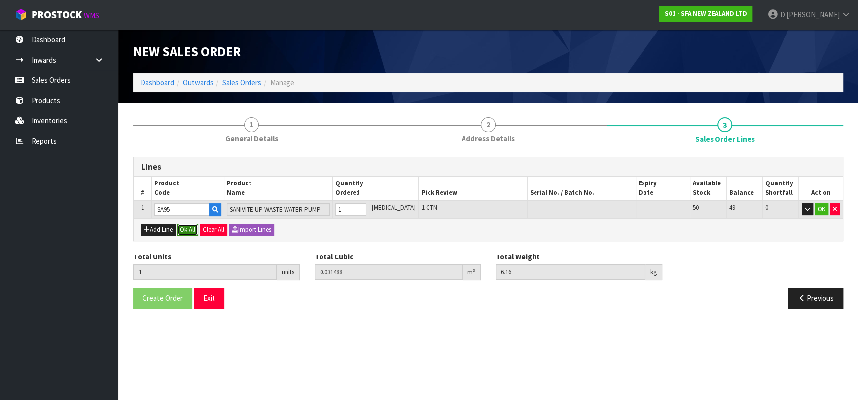
click at [186, 224] on button "Ok All" at bounding box center [187, 230] width 21 height 12
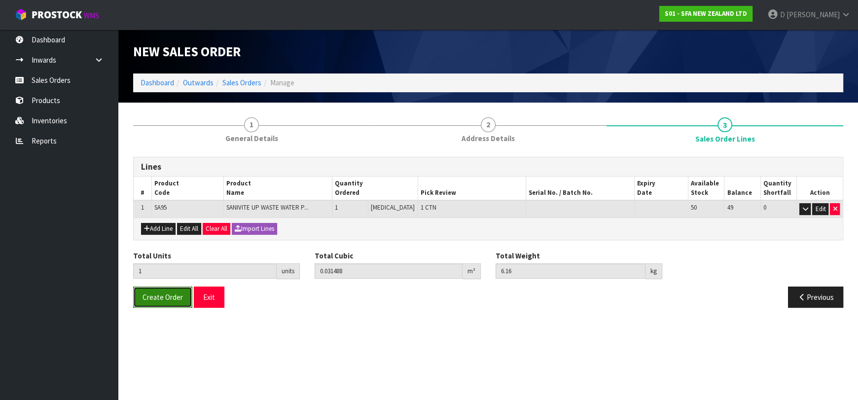
click at [159, 301] on button "Create Order" at bounding box center [162, 297] width 59 height 21
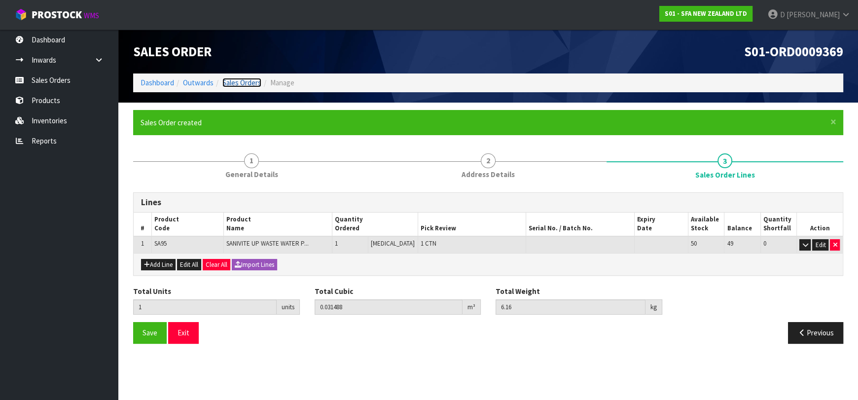
click at [245, 79] on link "Sales Orders" at bounding box center [242, 82] width 39 height 9
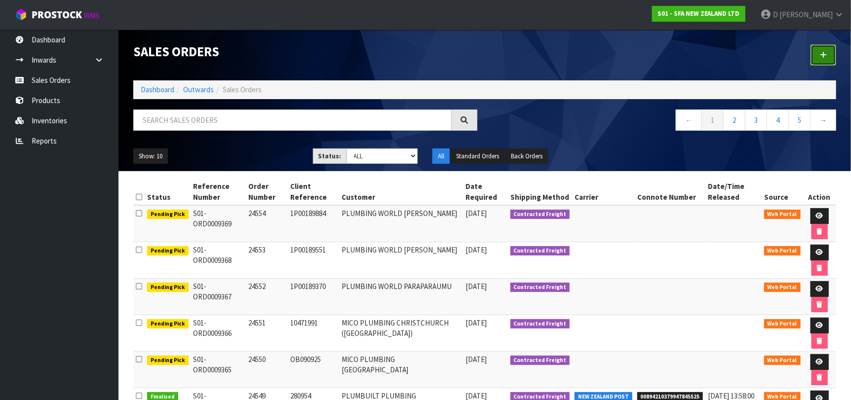
click at [820, 58] on icon at bounding box center [822, 54] width 7 height 7
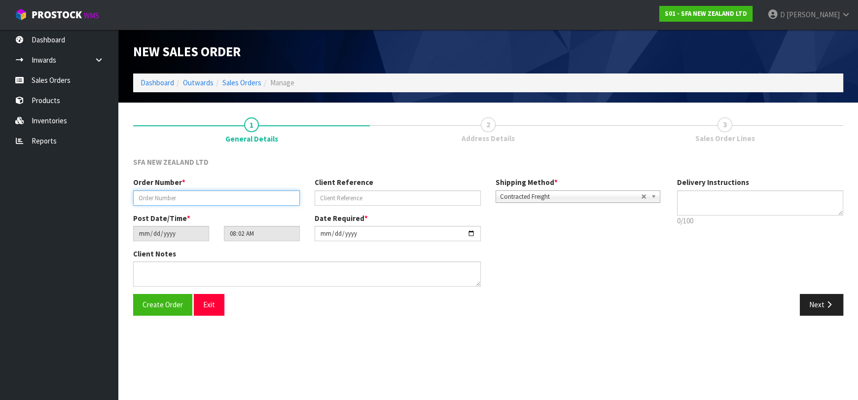
click at [229, 192] on input "text" at bounding box center [216, 197] width 167 height 15
type input "24555"
paste input "13117"
type input "13117"
click at [825, 304] on icon "button" at bounding box center [829, 304] width 9 height 7
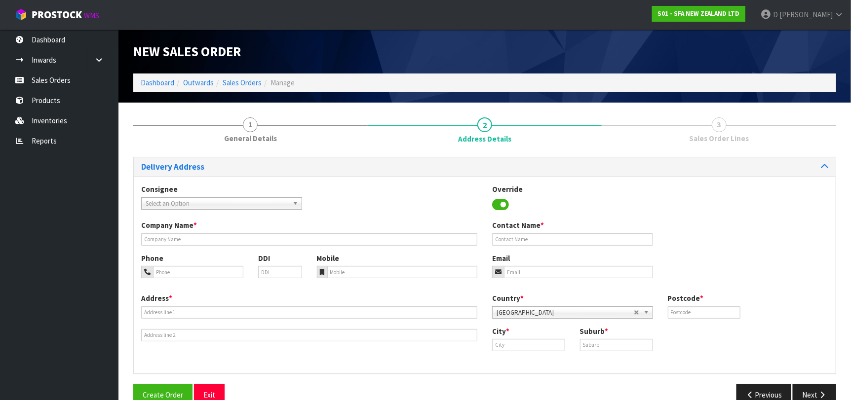
click at [151, 202] on span "Select an Option" at bounding box center [217, 204] width 143 height 12
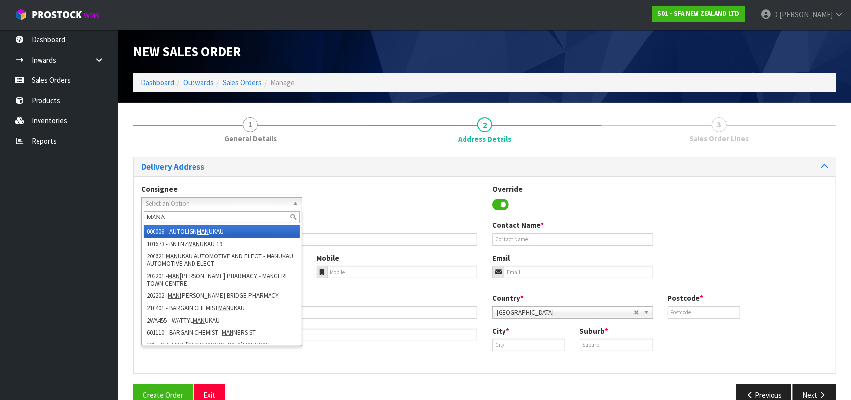
type input "MANAP"
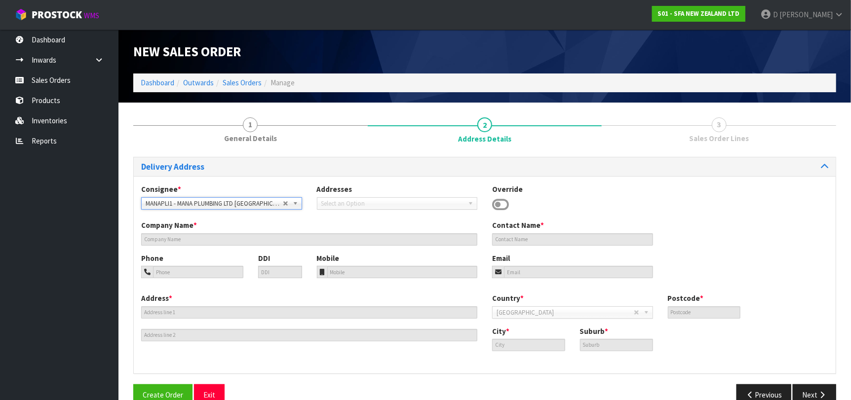
type input "MANA PLUMBING LTD [GEOGRAPHIC_DATA]"
type input "[STREET_ADDRESS]"
type input "5026"
type input "[GEOGRAPHIC_DATA]"
type input "PLIMMERTON"
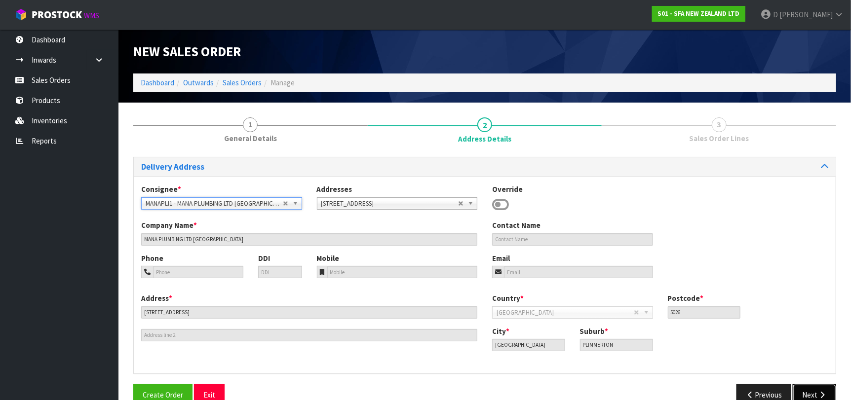
click at [815, 394] on button "Next" at bounding box center [813, 394] width 43 height 21
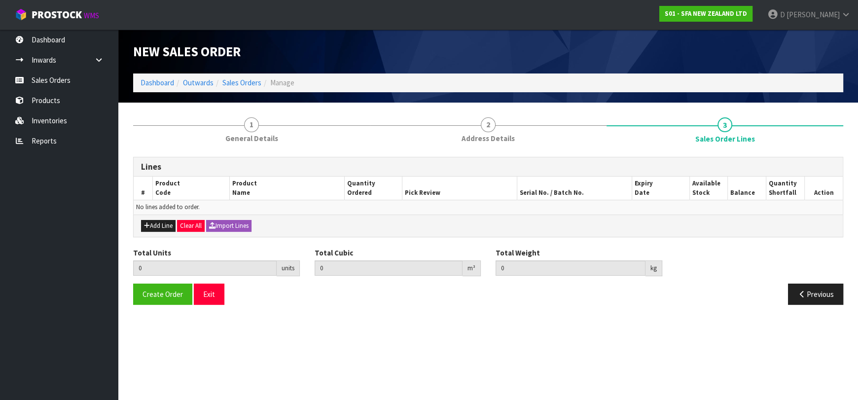
drag, startPoint x: 166, startPoint y: 219, endPoint x: 172, endPoint y: 226, distance: 9.5
click at [166, 221] on div "Add Line Clear All Import Lines" at bounding box center [488, 226] width 709 height 22
click at [172, 226] on button "Add Line" at bounding box center [158, 226] width 35 height 12
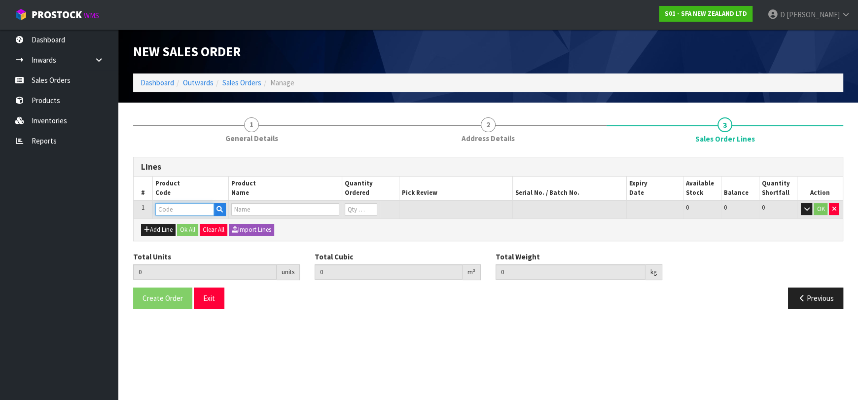
click at [180, 210] on input "text" at bounding box center [184, 209] width 59 height 12
type input "AC121173"
type input "0.000000"
type input "0.000"
type input "COM 1002 PCB"
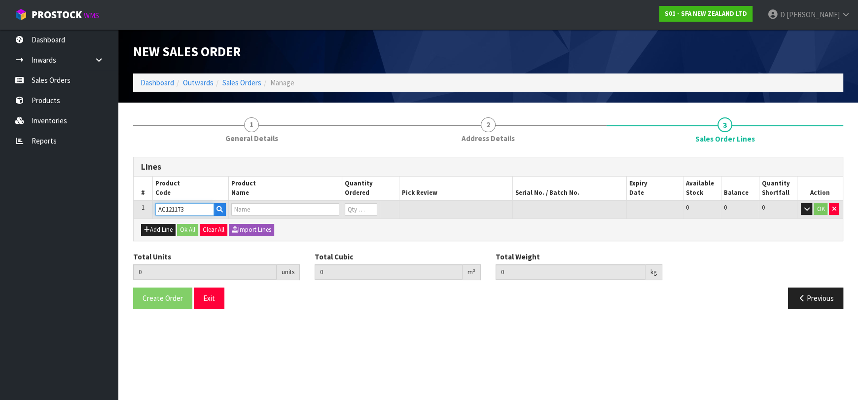
type input "0"
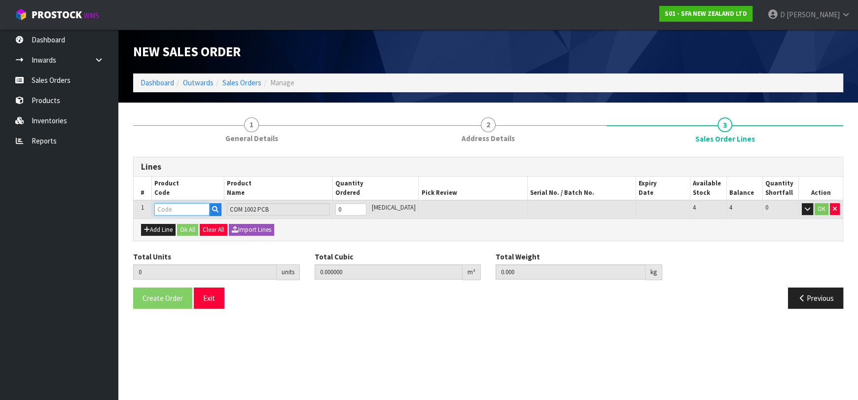
type input "1"
type input "AC121173"
type input "1"
type input "0.00056"
type input "0.5"
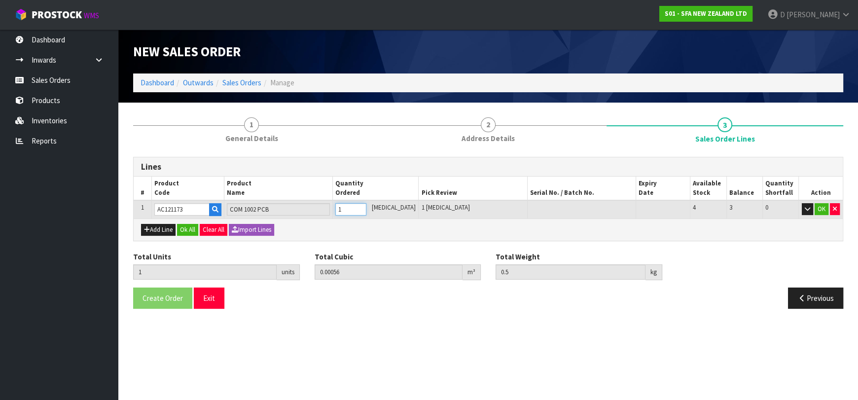
type input "1"
click at [190, 229] on button "Ok All" at bounding box center [187, 230] width 21 height 12
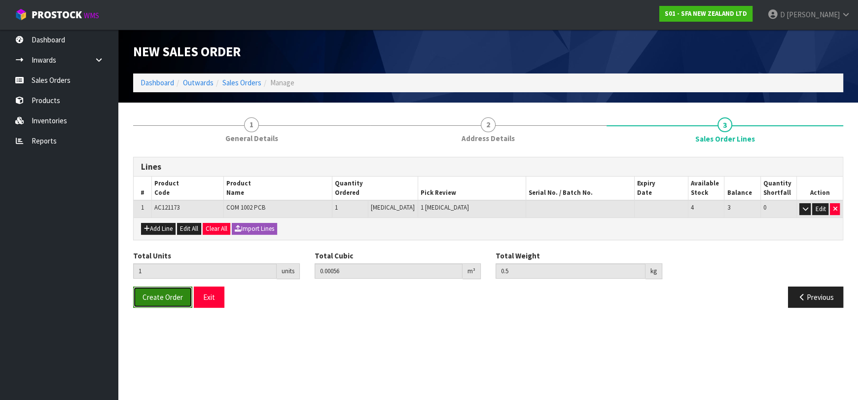
click at [150, 299] on span "Create Order" at bounding box center [163, 297] width 40 height 9
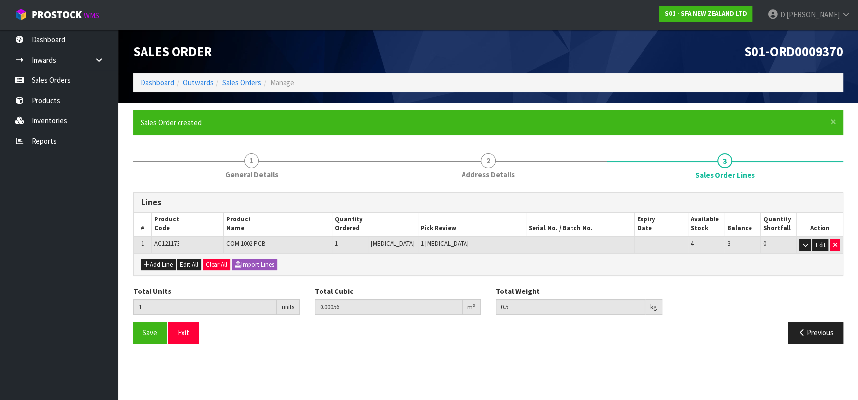
click at [361, 145] on form "× Close Sales Order created 1 General Details 2 Address Details 3 Sales Order L…" at bounding box center [488, 230] width 710 height 241
click at [230, 84] on link "Sales Orders" at bounding box center [242, 82] width 39 height 9
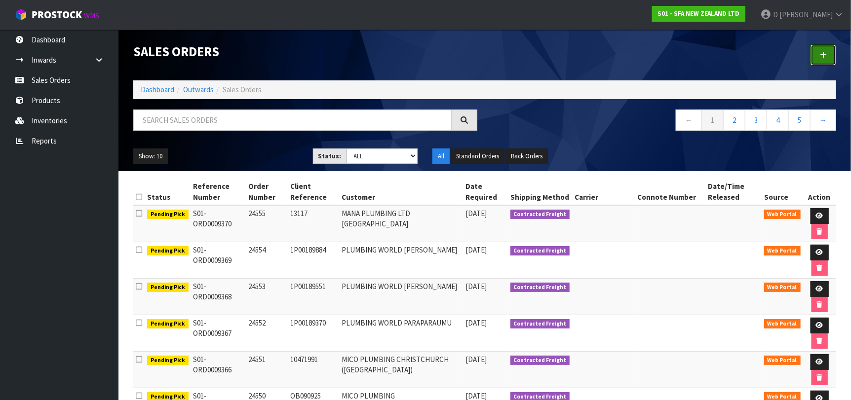
drag, startPoint x: 821, startPoint y: 55, endPoint x: 805, endPoint y: 58, distance: 16.6
click at [820, 55] on icon at bounding box center [822, 54] width 7 height 7
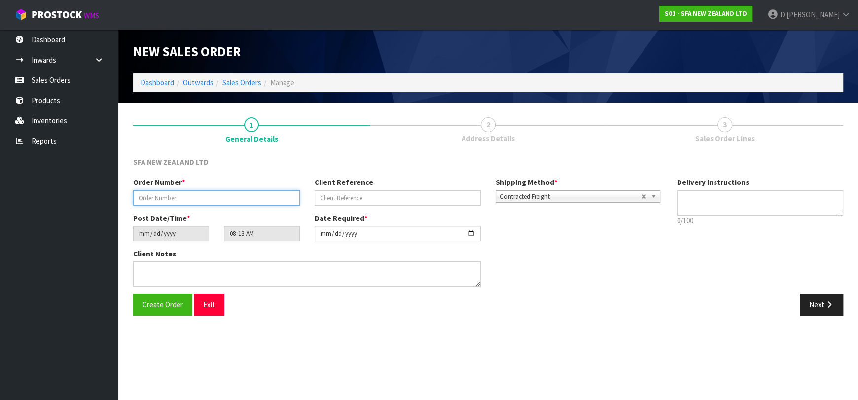
click at [161, 200] on input "text" at bounding box center [216, 197] width 167 height 15
type input "24556"
paste input "TR36747"
type input "TR36747"
drag, startPoint x: 817, startPoint y: 310, endPoint x: 321, endPoint y: 210, distance: 505.9
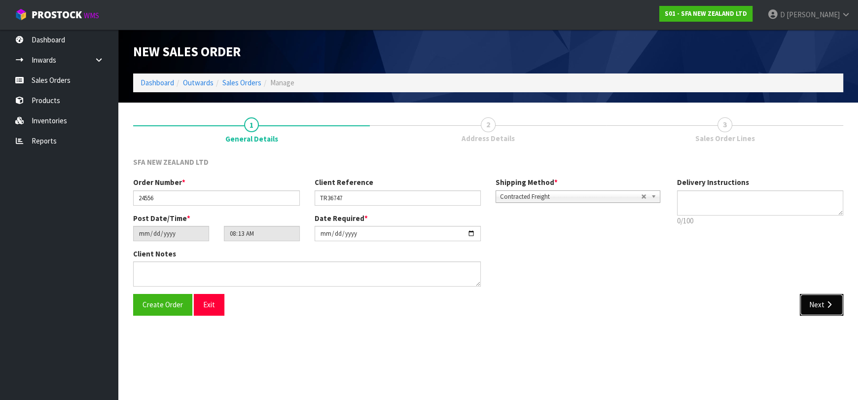
click at [814, 309] on button "Next" at bounding box center [821, 304] width 43 height 21
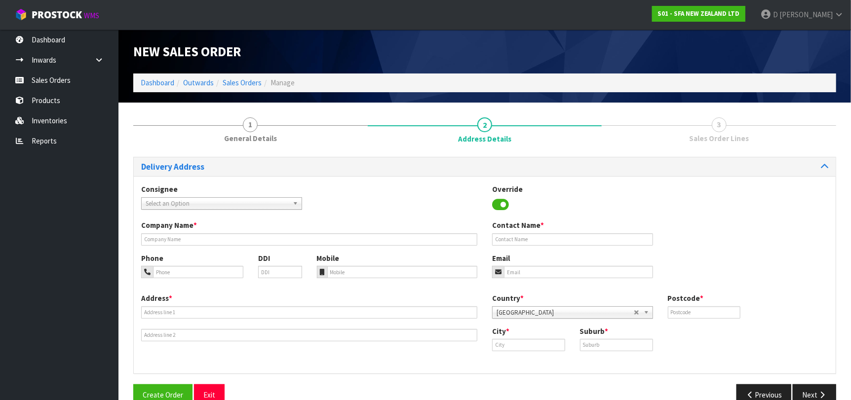
click at [224, 201] on span "Select an Option" at bounding box center [217, 204] width 143 height 12
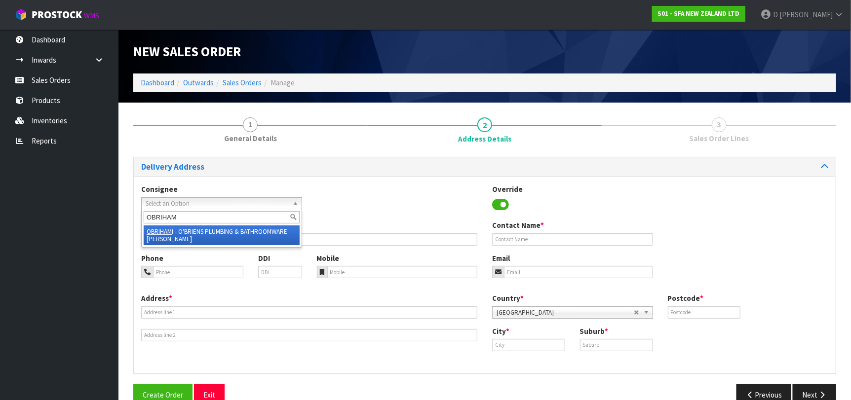
type input "OBRIHAMI"
type input "O'BRIENS PLUMBING & BATHROOMWARE [PERSON_NAME]"
type input "[STREET_ADDRESS][PERSON_NAME]"
type input "3288"
type input "[PERSON_NAME]"
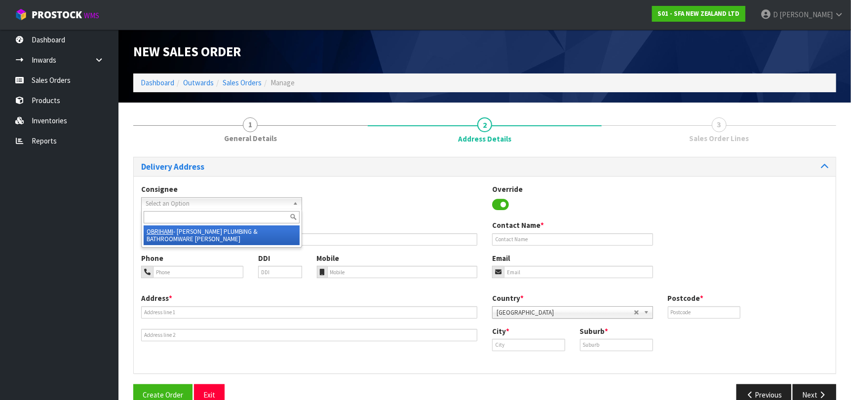
type input "[PERSON_NAME]"
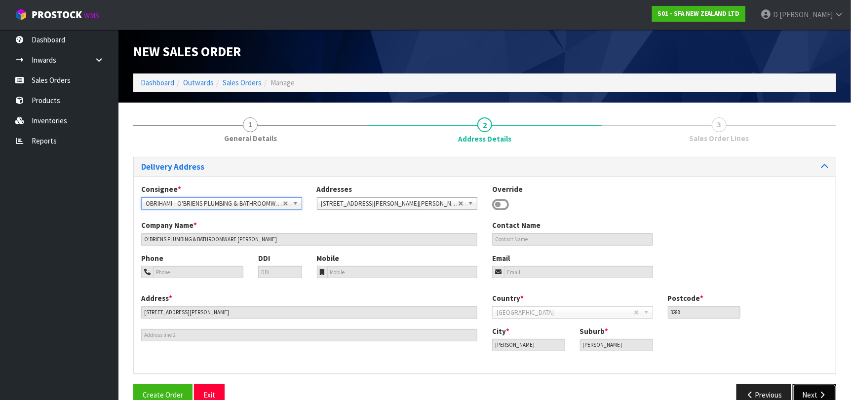
click at [801, 392] on button "Next" at bounding box center [813, 394] width 43 height 21
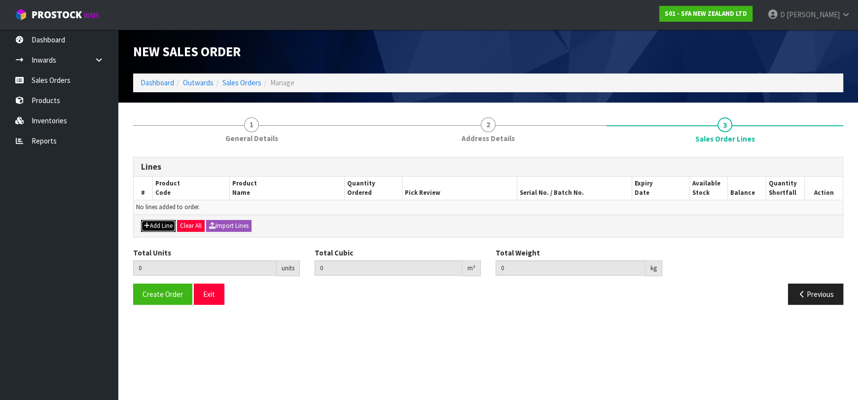
click at [156, 222] on button "Add Line" at bounding box center [158, 226] width 35 height 12
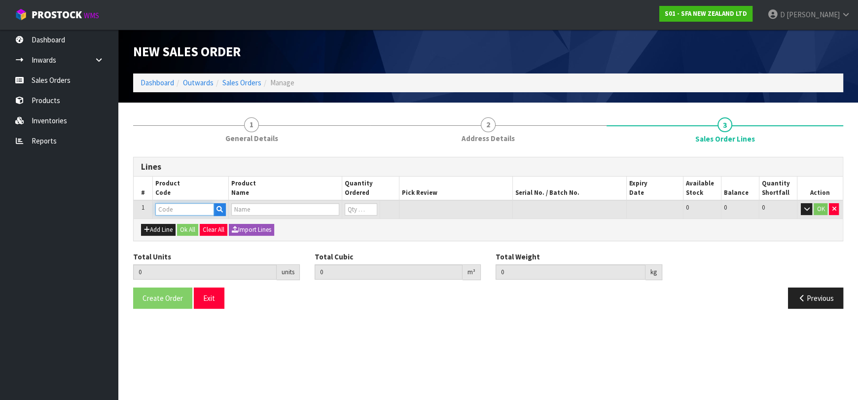
click at [170, 211] on input "text" at bounding box center [184, 209] width 59 height 12
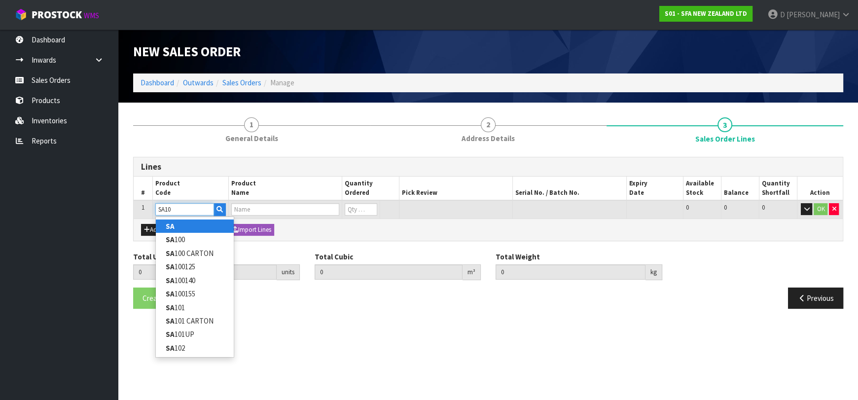
type input "SA100"
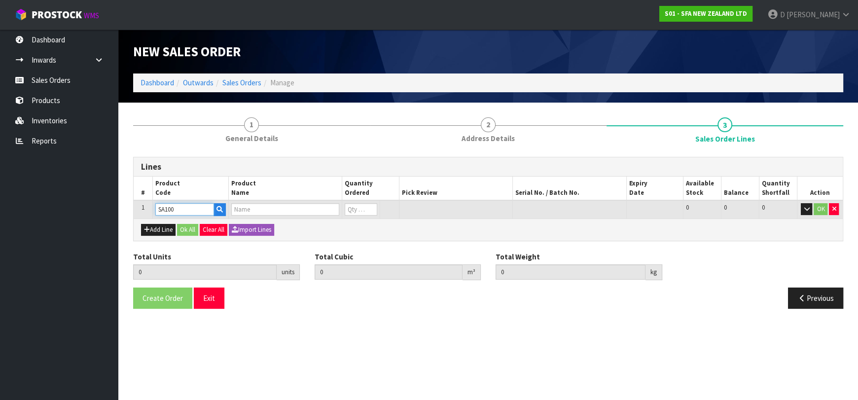
type input "0.000000"
type input "0.000"
type input "SANIBEST PRO MACERATOR PUMP"
type input "0"
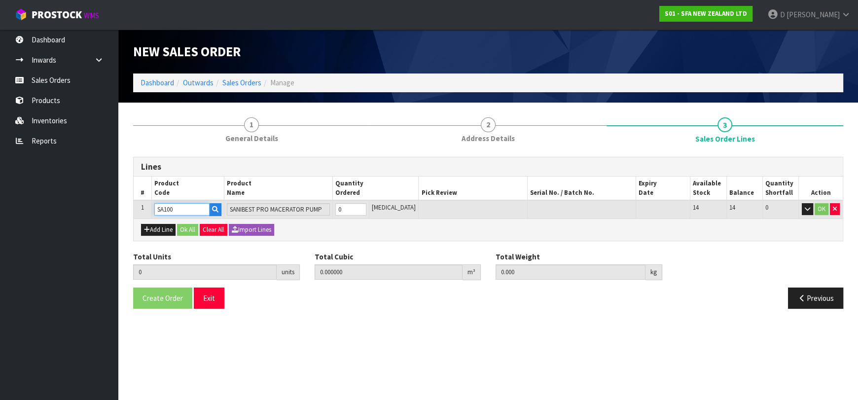
type input "SA100"
type input "1"
type input "0.0567"
type input "12"
type input "1"
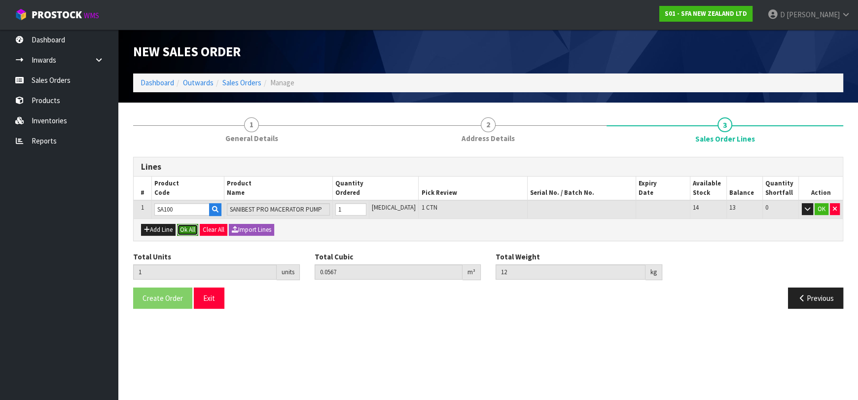
click at [185, 229] on button "Ok All" at bounding box center [187, 230] width 21 height 12
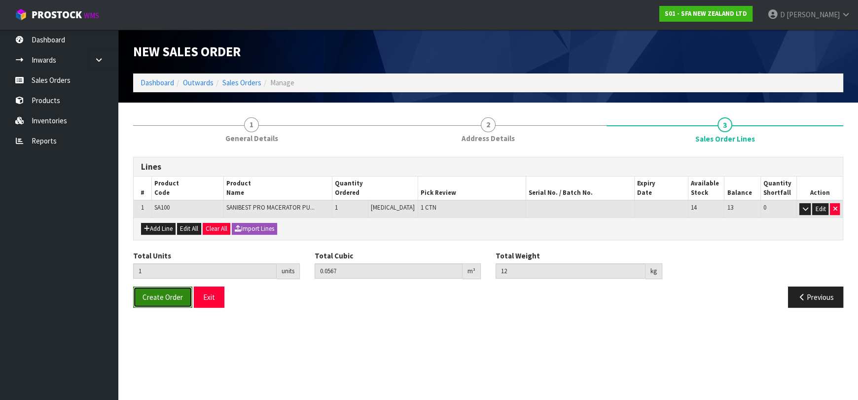
click at [175, 300] on button "Create Order" at bounding box center [162, 297] width 59 height 21
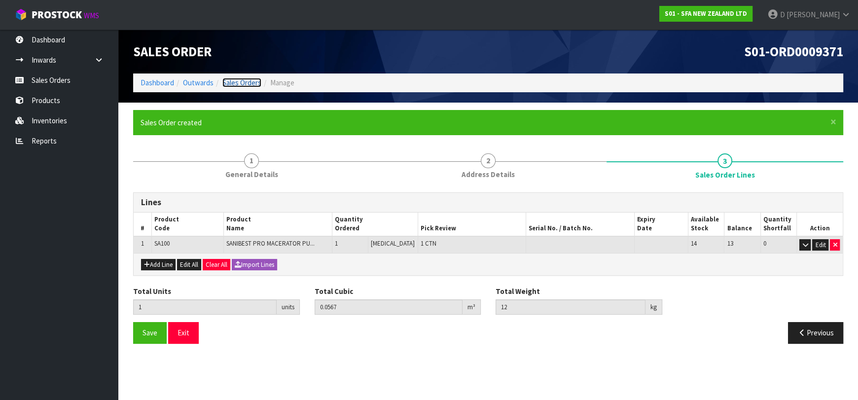
click at [248, 84] on link "Sales Orders" at bounding box center [242, 82] width 39 height 9
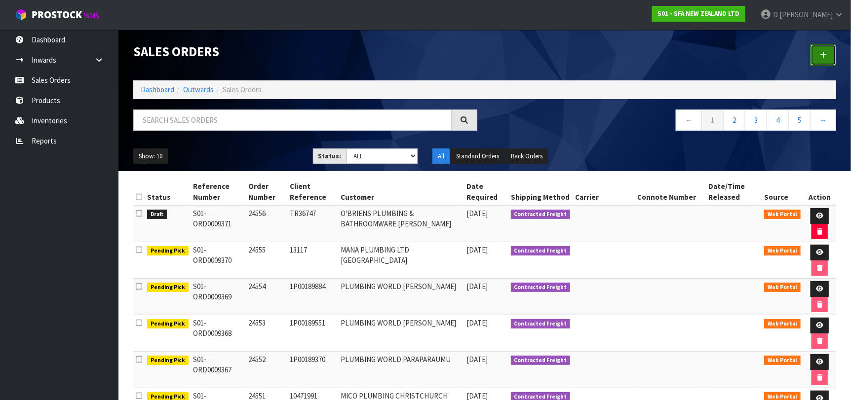
click at [823, 58] on link at bounding box center [823, 54] width 26 height 21
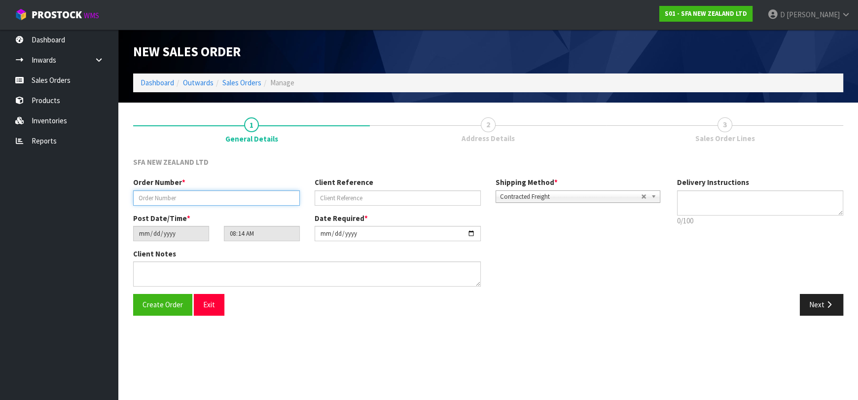
click at [226, 193] on input "text" at bounding box center [216, 197] width 167 height 15
type input "24557"
paste input "CHP0148826"
type input "CHP0148826"
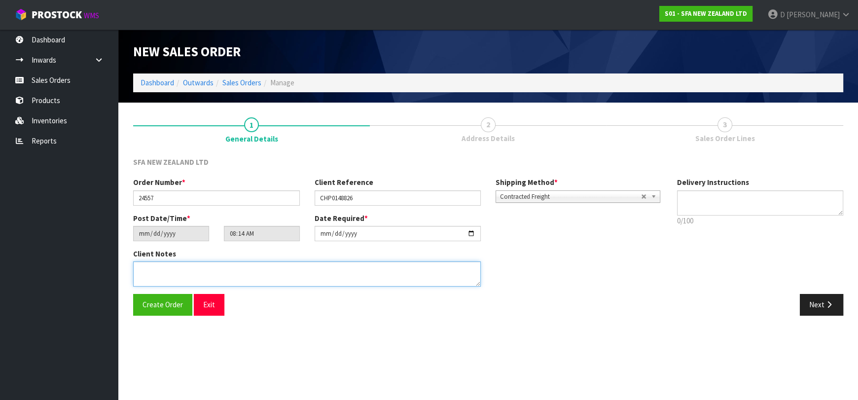
click at [405, 274] on textarea at bounding box center [307, 273] width 348 height 25
type textarea "PLEASE SEND OVERNIGHT"
drag, startPoint x: 832, startPoint y: 307, endPoint x: 370, endPoint y: 227, distance: 469.2
click at [830, 306] on button "Next" at bounding box center [821, 304] width 43 height 21
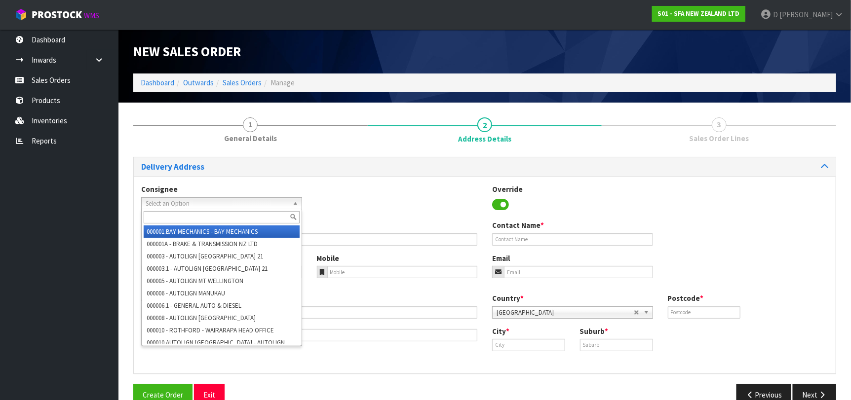
click at [192, 198] on span "Select an Option" at bounding box center [217, 204] width 143 height 12
click at [196, 201] on span "Select an Option" at bounding box center [217, 204] width 143 height 12
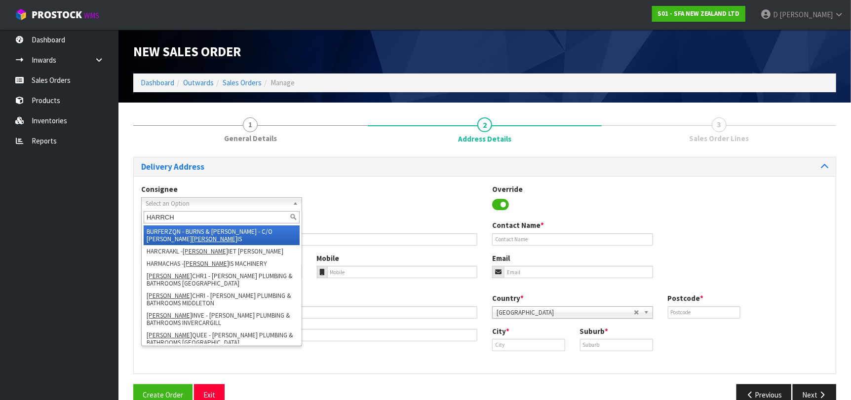
type input "HARRCHR"
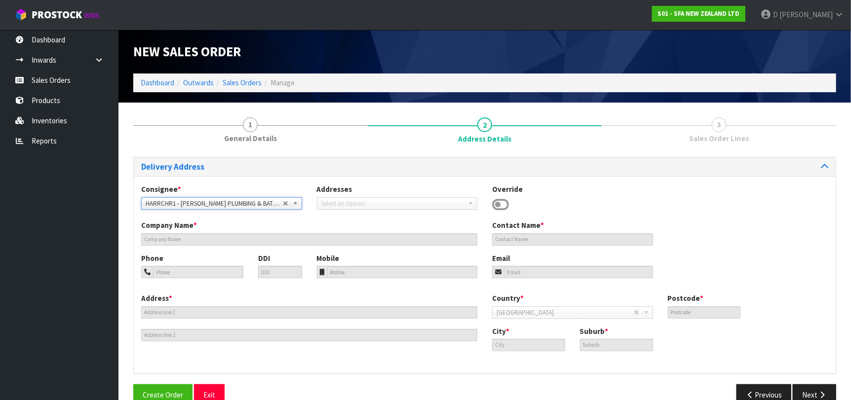
type input "[PERSON_NAME] PLUMBING & BATHROOMS [GEOGRAPHIC_DATA]"
type input "[STREET_ADDRESS]"
type input "FIRE & MECHANICAL BRANCH"
type input "8042"
type input "[GEOGRAPHIC_DATA]"
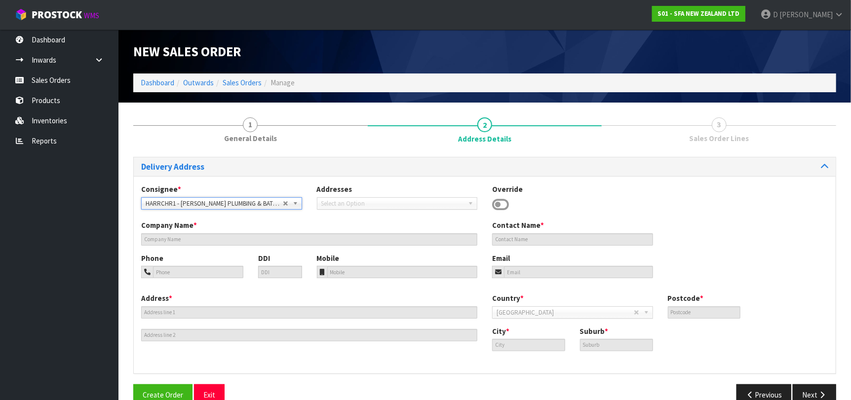
type input "WIGRAM"
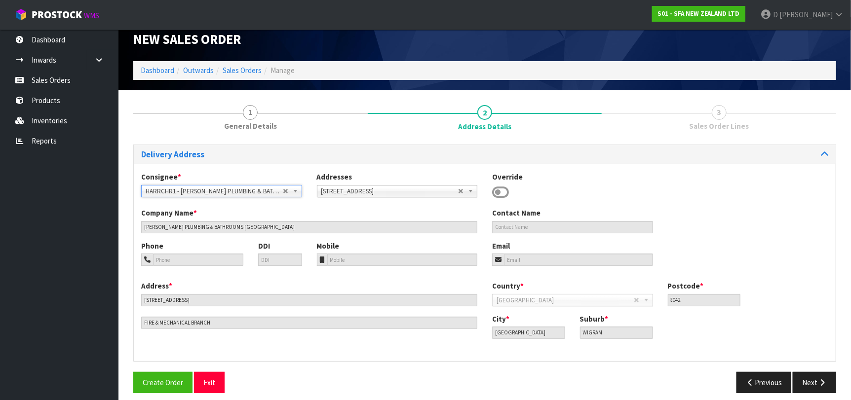
scroll to position [20, 0]
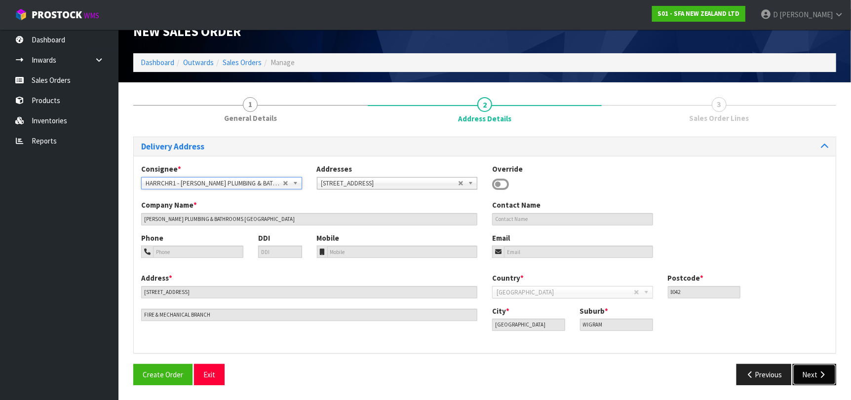
drag, startPoint x: 809, startPoint y: 374, endPoint x: 804, endPoint y: 372, distance: 5.5
click at [809, 374] on button "Next" at bounding box center [813, 374] width 43 height 21
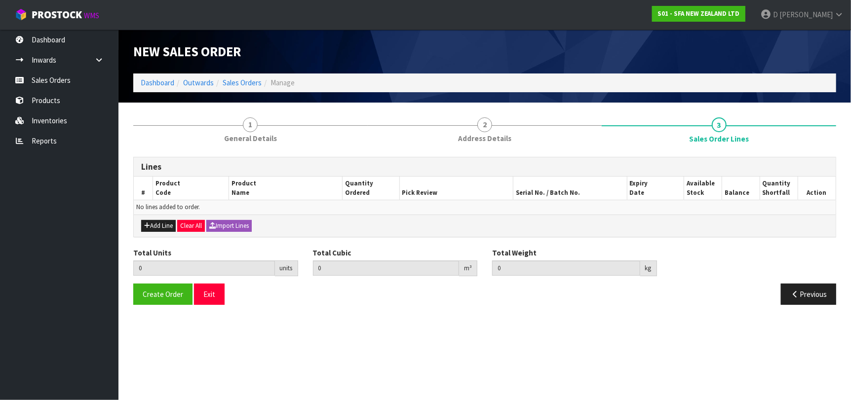
scroll to position [0, 0]
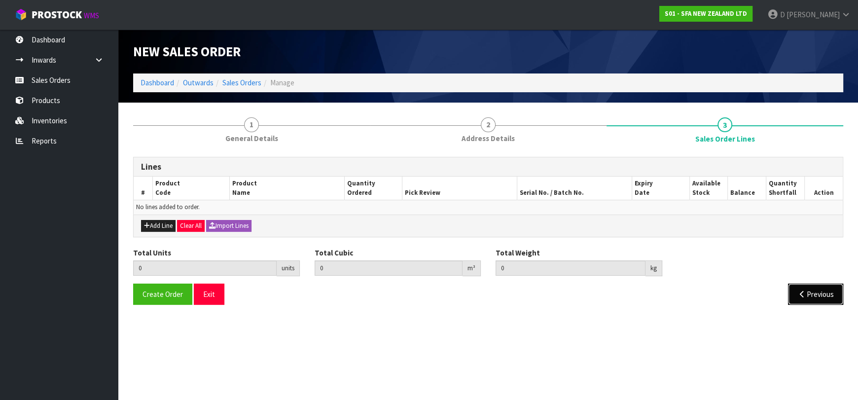
click at [825, 287] on button "Previous" at bounding box center [815, 294] width 55 height 21
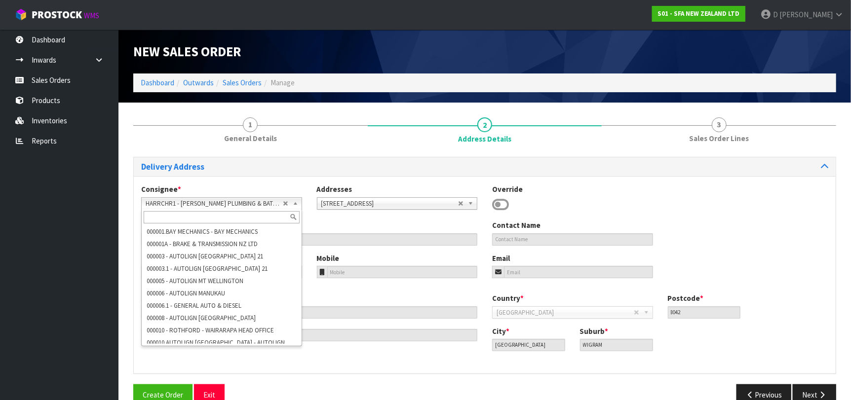
click at [213, 201] on span "HARRCHR1 - [PERSON_NAME] PLUMBING & BATHROOMS [GEOGRAPHIC_DATA]" at bounding box center [214, 204] width 137 height 12
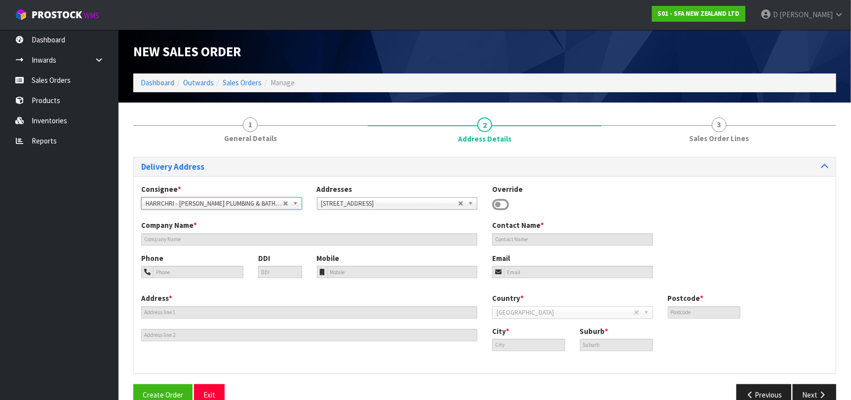
type input "[PERSON_NAME] PLUMBING & BATHROOMS MIDDLETON"
type input "[STREET_ADDRESS]"
type input "8024"
type input "[GEOGRAPHIC_DATA]"
type input "[PERSON_NAME]"
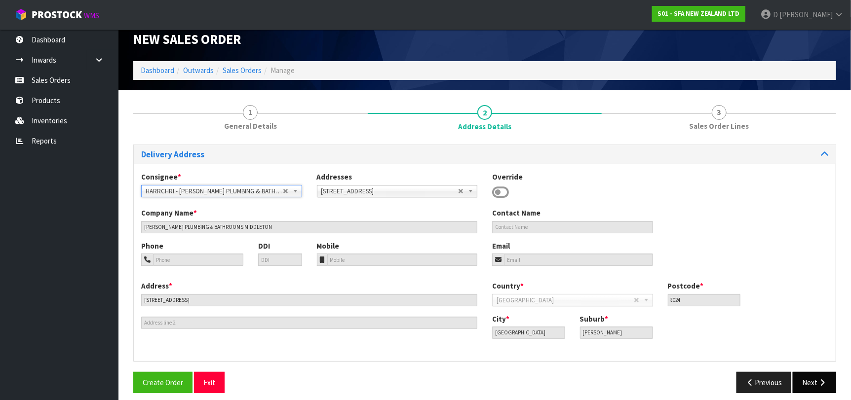
scroll to position [20, 0]
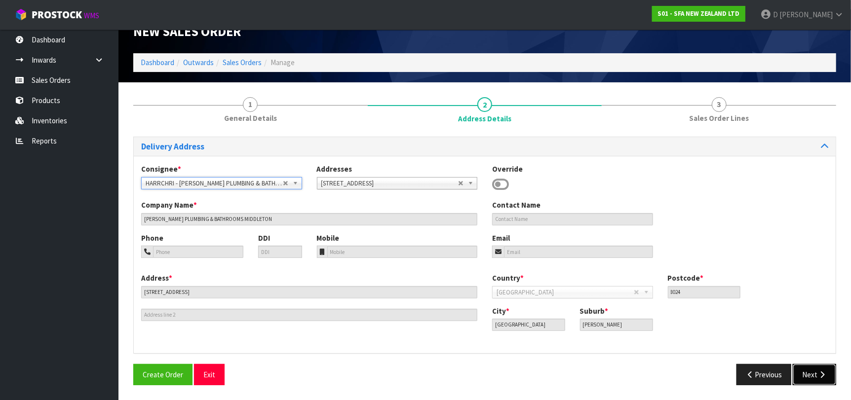
drag, startPoint x: 824, startPoint y: 370, endPoint x: 715, endPoint y: 350, distance: 110.9
click at [815, 369] on button "Next" at bounding box center [813, 374] width 43 height 21
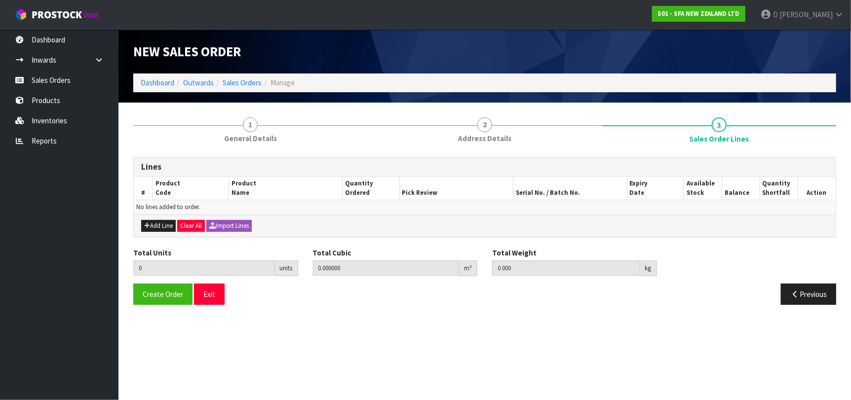
scroll to position [0, 0]
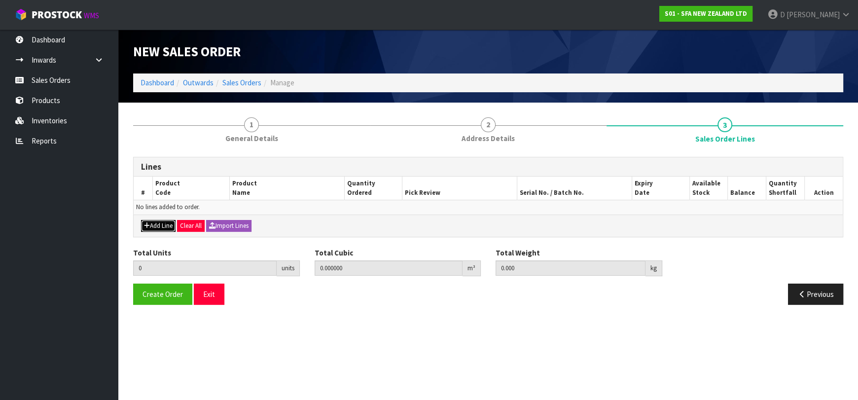
click at [162, 224] on button "Add Line" at bounding box center [158, 226] width 35 height 12
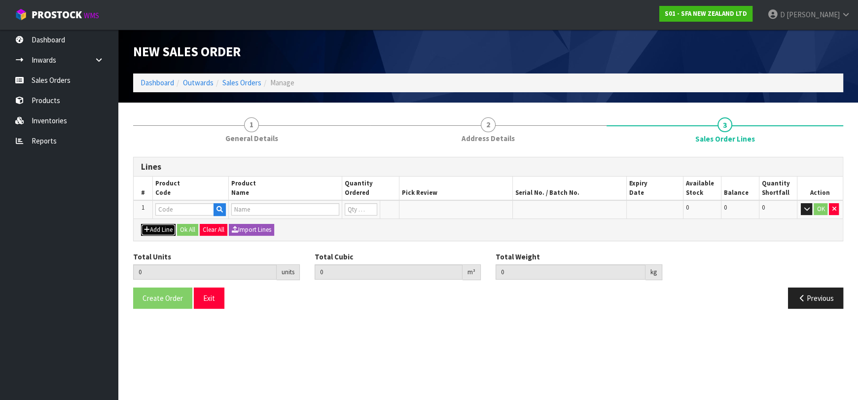
type input "0"
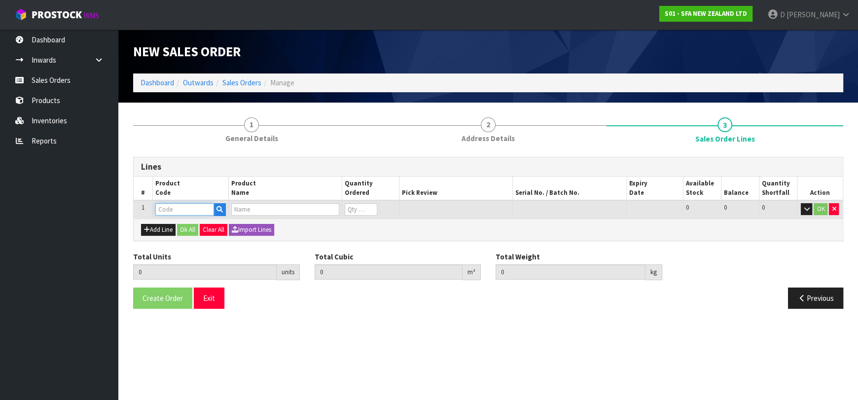
click at [175, 208] on input "text" at bounding box center [184, 209] width 59 height 12
type input "SA101"
type input "0.000000"
type input "0.000"
type input "SA101 SANISPEED SMALL BORE"
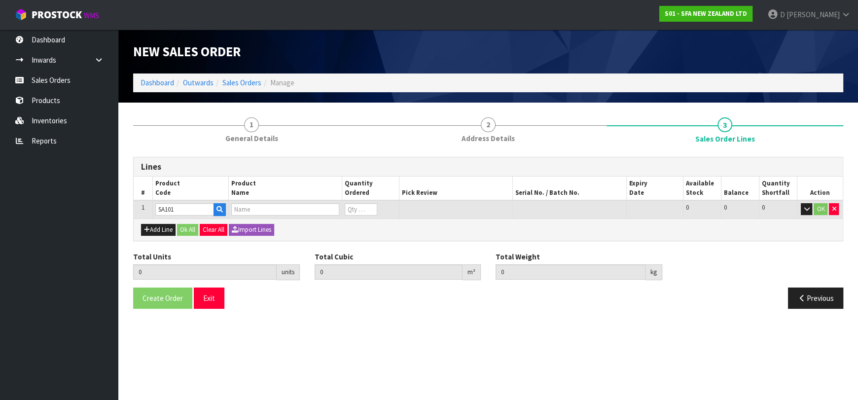
type input "0"
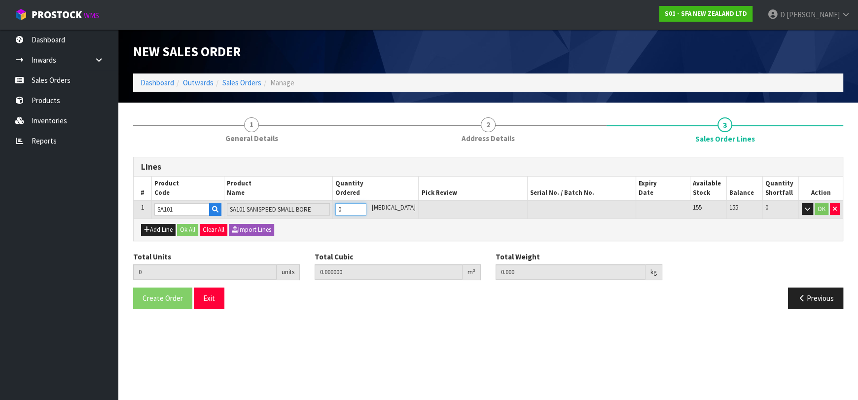
type input "1"
type input "0.031488"
type input "6.65"
type input "1"
click at [190, 229] on button "Ok All" at bounding box center [187, 230] width 21 height 12
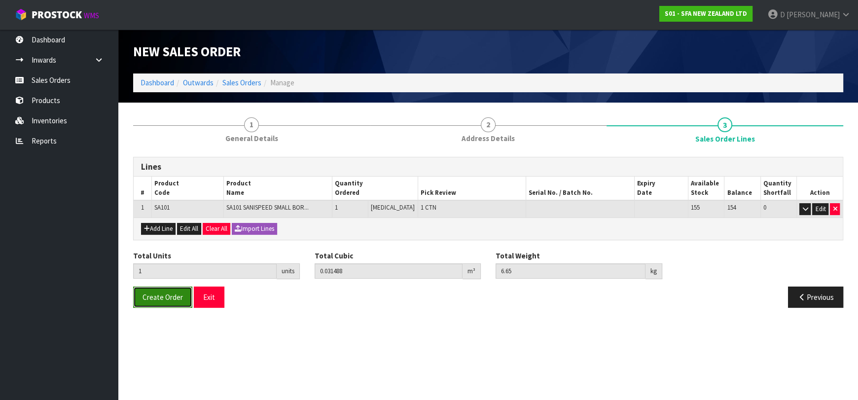
drag, startPoint x: 173, startPoint y: 302, endPoint x: 179, endPoint y: 304, distance: 6.9
click at [172, 302] on button "Create Order" at bounding box center [162, 297] width 59 height 21
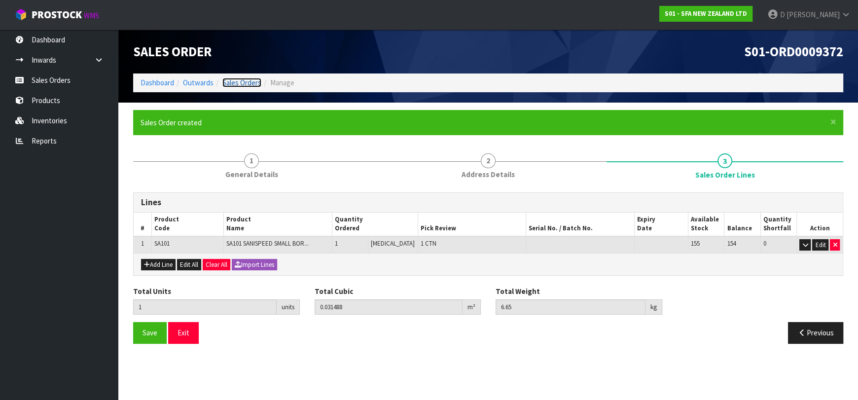
click at [251, 83] on link "Sales Orders" at bounding box center [242, 82] width 39 height 9
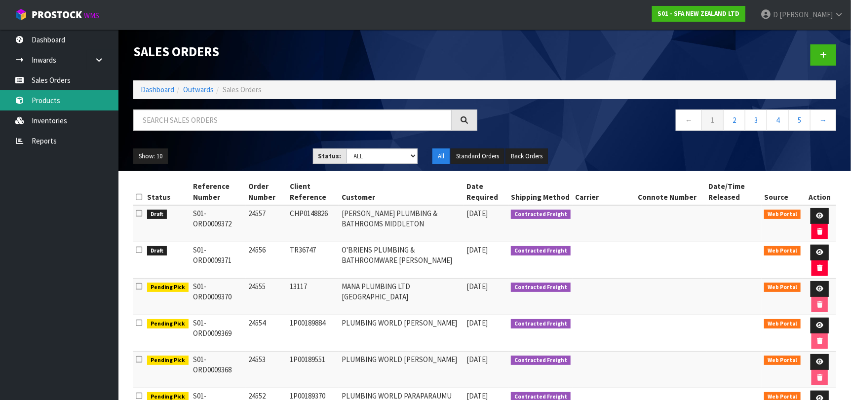
click at [91, 102] on link "Products" at bounding box center [59, 100] width 118 height 20
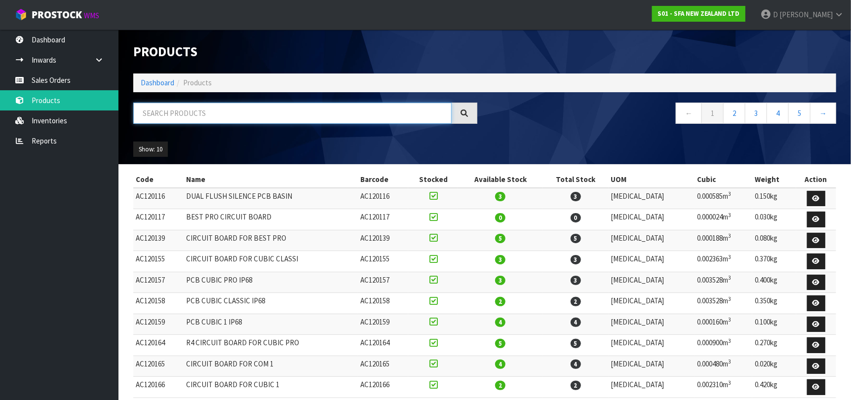
click at [301, 113] on input "text" at bounding box center [292, 113] width 318 height 21
paste input "BL120741"
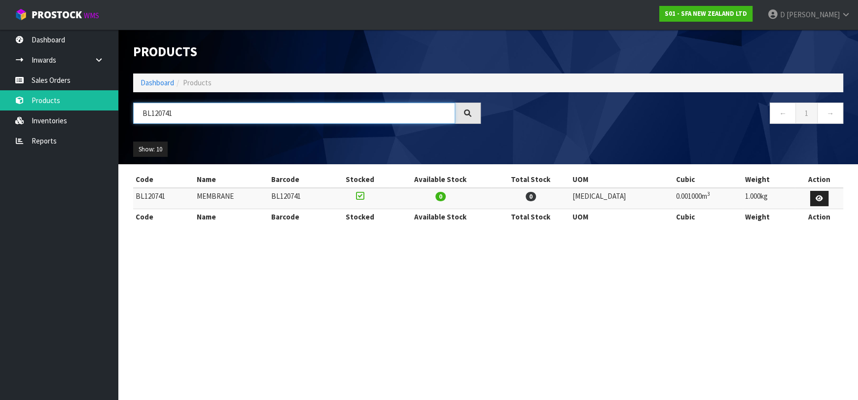
type input "BL120741"
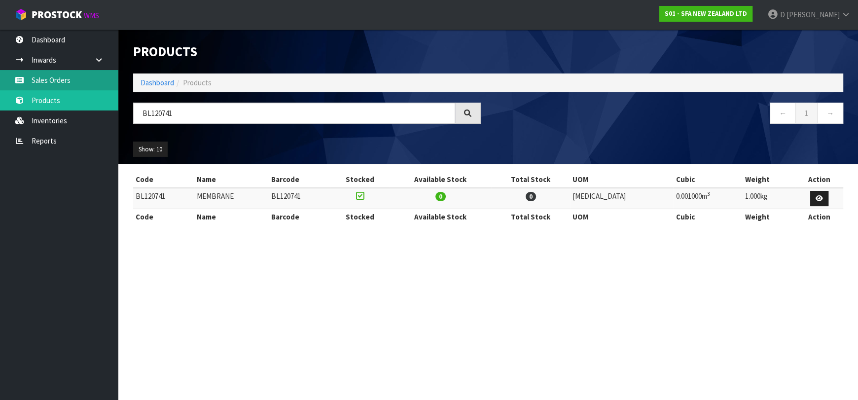
click at [75, 74] on link "Sales Orders" at bounding box center [59, 80] width 118 height 20
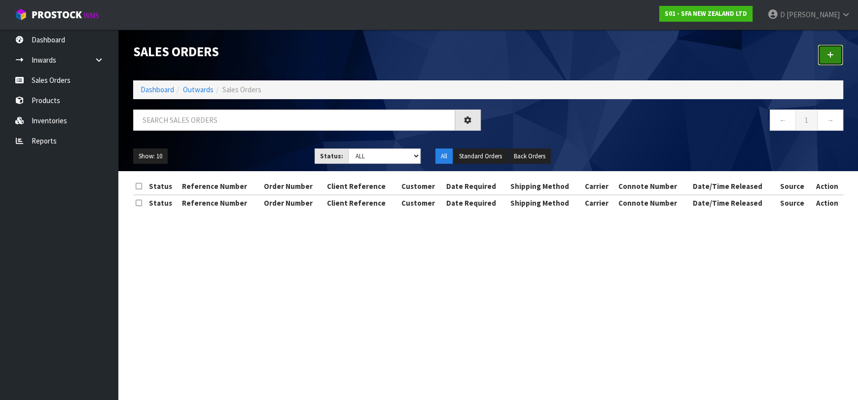
drag, startPoint x: 839, startPoint y: 58, endPoint x: 638, endPoint y: 62, distance: 200.9
click at [838, 57] on link at bounding box center [831, 54] width 26 height 21
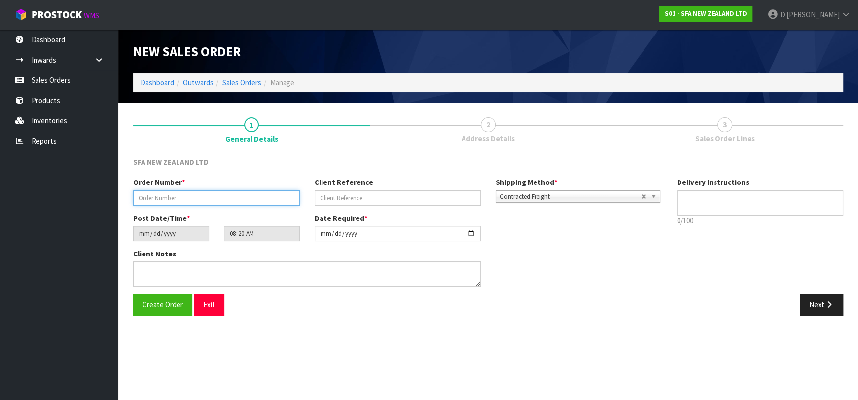
click at [208, 197] on input "text" at bounding box center [216, 197] width 167 height 15
type input "24558"
type input "74188"
drag, startPoint x: 808, startPoint y: 299, endPoint x: 134, endPoint y: 88, distance: 706.3
click at [805, 298] on button "Next" at bounding box center [821, 304] width 43 height 21
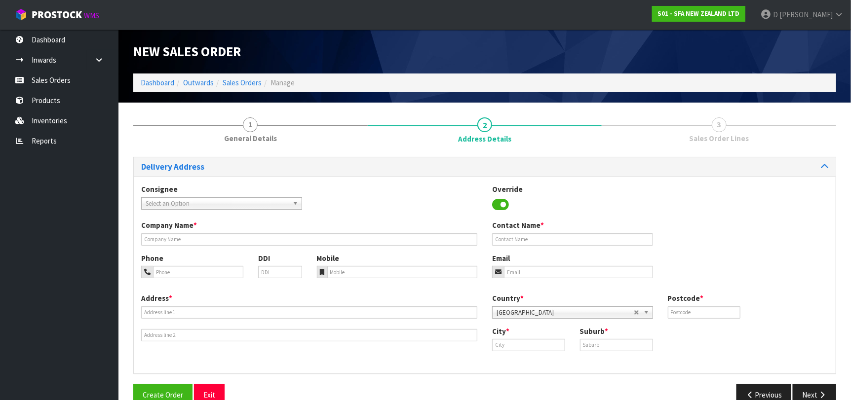
click at [232, 199] on span "Select an Option" at bounding box center [217, 204] width 143 height 12
type input "CITYRIVE"
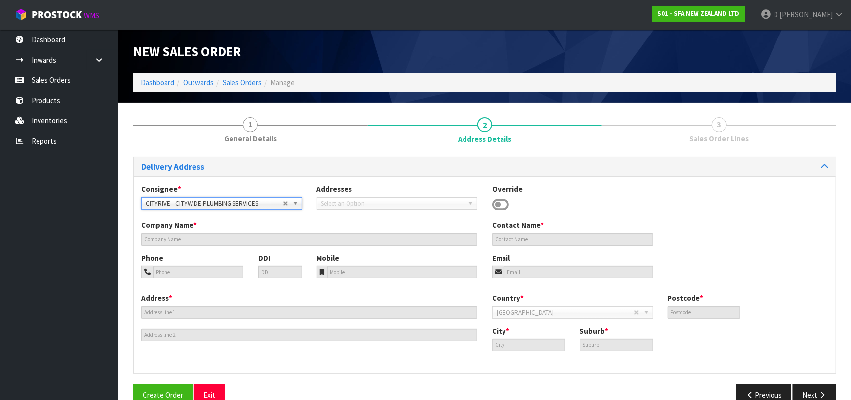
type input "CITYWIDE PLUMBING SERVICES"
type input "GROUND FLOOR [STREET_ADDRESS]"
type input "0632"
type input "[GEOGRAPHIC_DATA]"
type input "ROSEDALE"
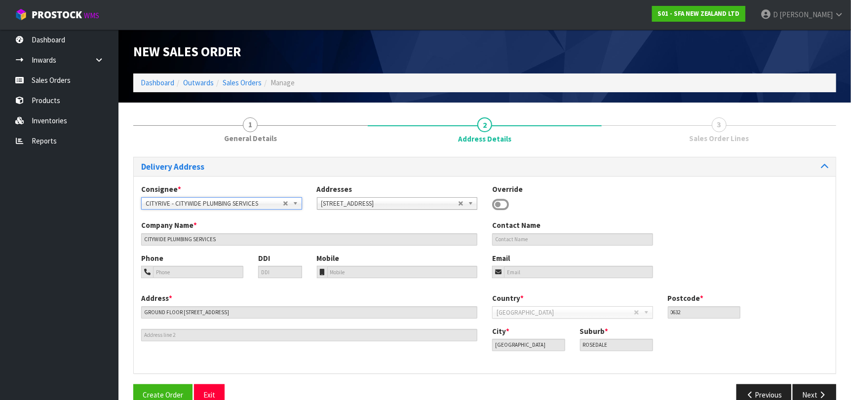
scroll to position [20, 0]
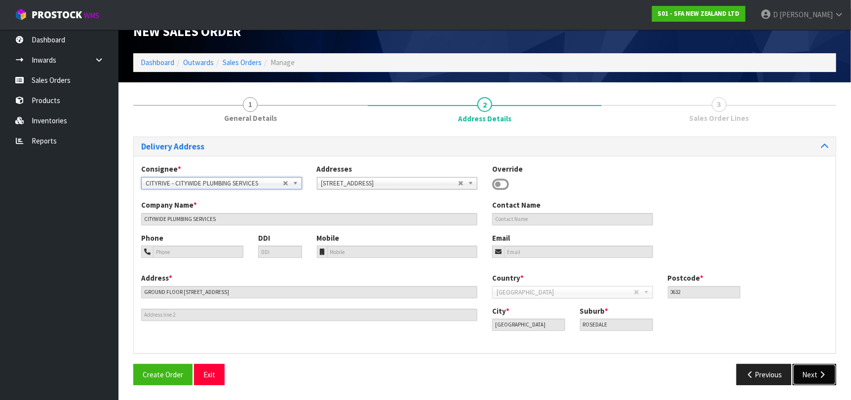
click at [803, 368] on button "Next" at bounding box center [813, 374] width 43 height 21
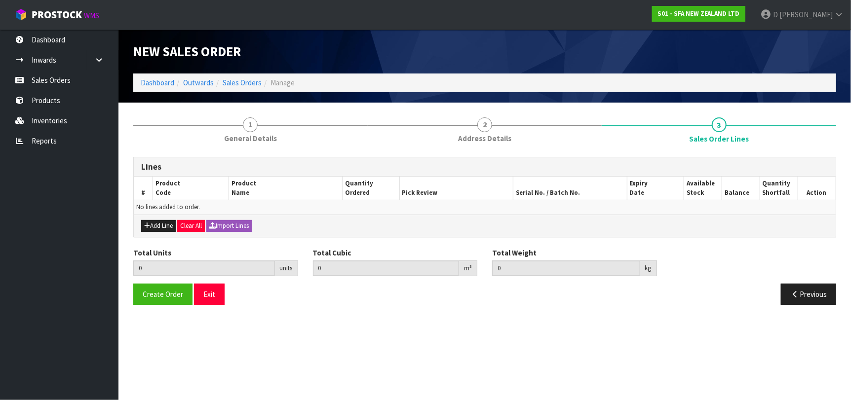
scroll to position [0, 0]
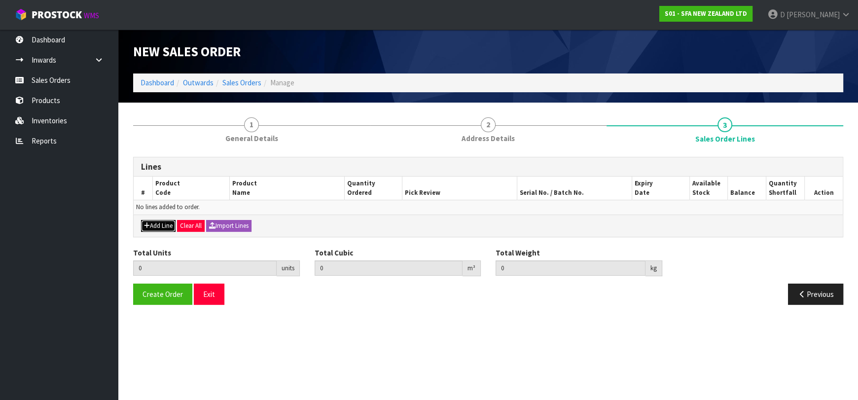
drag, startPoint x: 145, startPoint y: 224, endPoint x: 150, endPoint y: 224, distance: 5.4
click at [147, 224] on button "Add Line" at bounding box center [158, 226] width 35 height 12
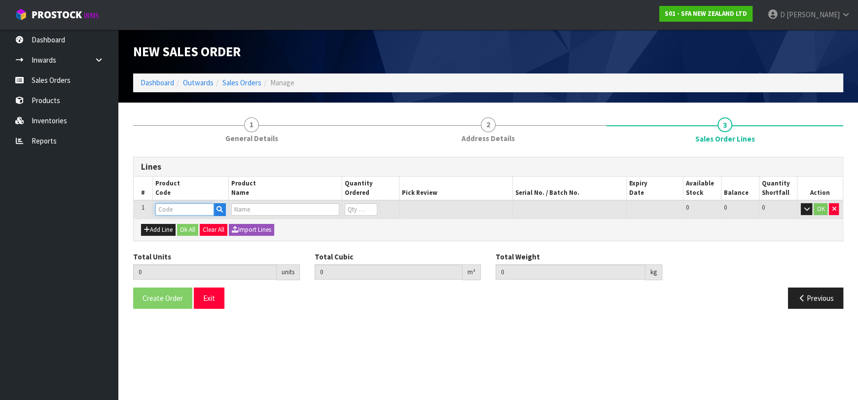
click at [168, 210] on input "text" at bounding box center [184, 209] width 59 height 12
type input "BL120624"
type input "0.000000"
type input "0.000"
type input "1/2 ROUNDMEMBRANE CLIP"
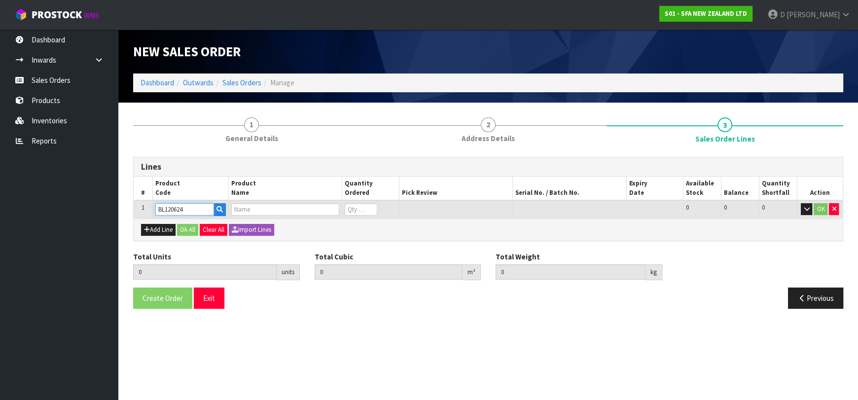
type input "0"
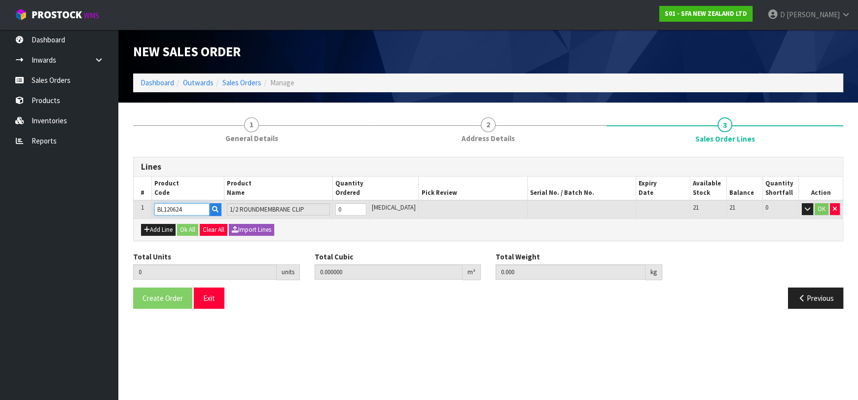
type input "BL120624"
type input "6"
type input "0.000348"
type input "0.06"
type input "6"
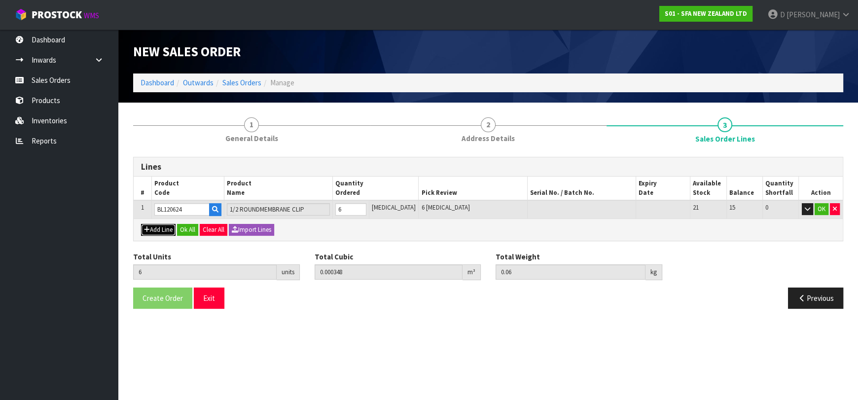
click at [169, 229] on button "Add Line" at bounding box center [158, 230] width 35 height 12
type input "0"
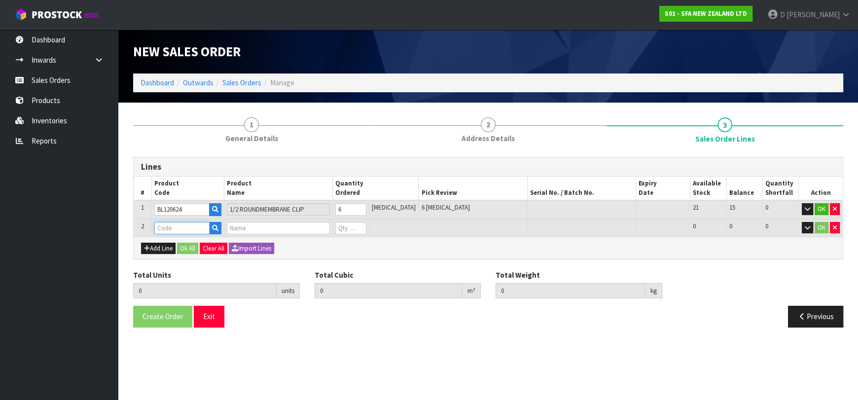
drag, startPoint x: 169, startPoint y: 229, endPoint x: 173, endPoint y: 225, distance: 5.2
click at [172, 225] on input "text" at bounding box center [181, 228] width 55 height 12
type input "A"
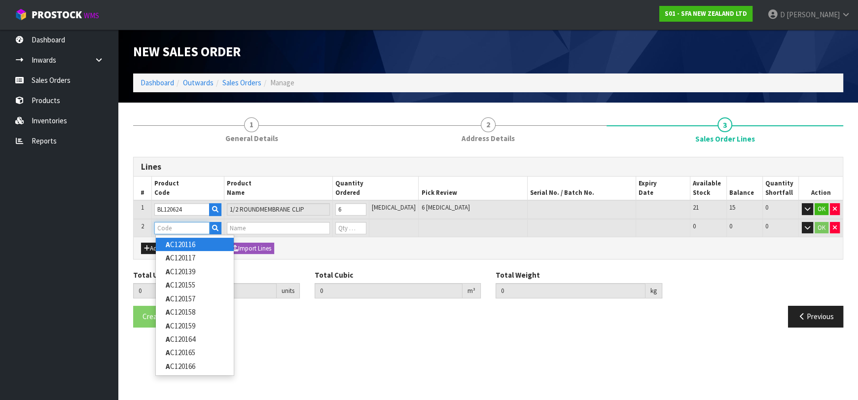
paste input "AU010256"
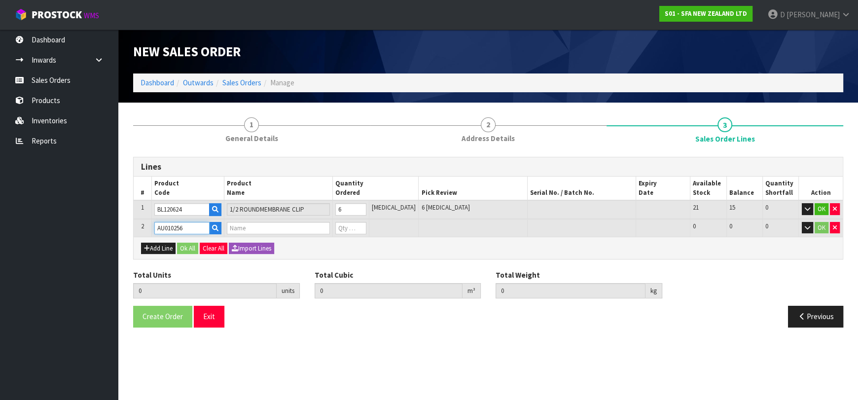
type input "AU010256"
type input "6"
type input "0.000348"
type input "0.06"
type input "RUBBER MEMBRANES ROUND"
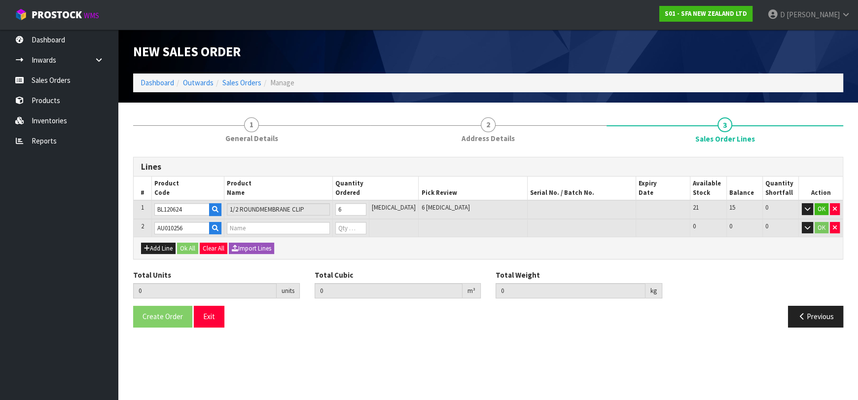
type input "0"
type input "9"
type input "0.000762"
type input "0.15"
type input "3"
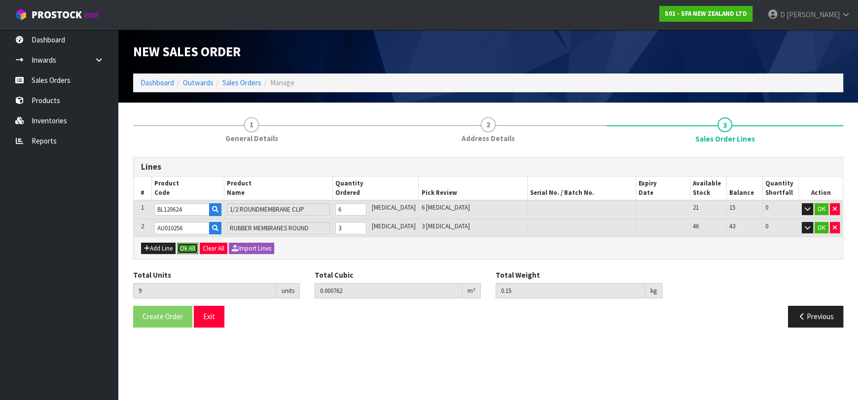
click at [184, 247] on button "Ok All" at bounding box center [187, 249] width 21 height 12
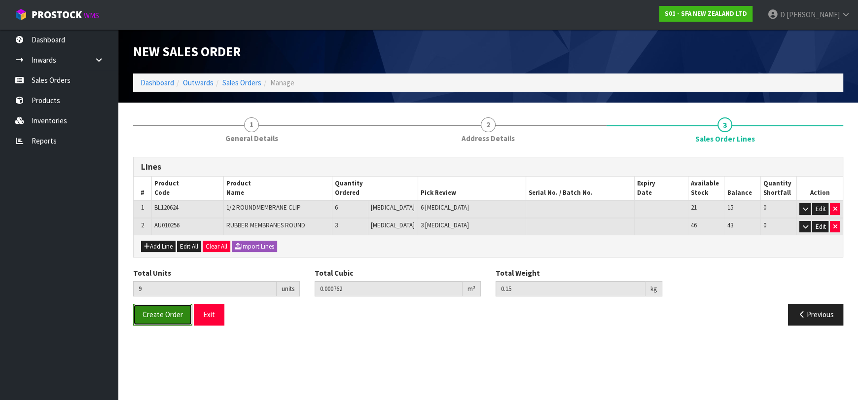
click at [175, 310] on span "Create Order" at bounding box center [163, 314] width 40 height 9
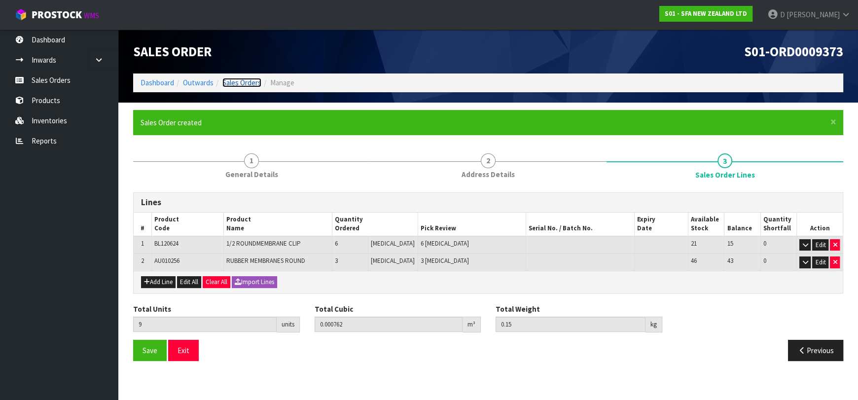
click at [238, 85] on link "Sales Orders" at bounding box center [242, 82] width 39 height 9
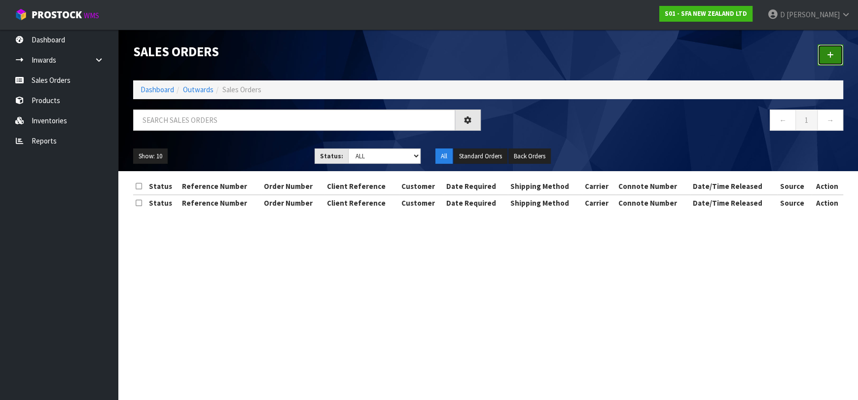
click at [824, 48] on link at bounding box center [831, 54] width 26 height 21
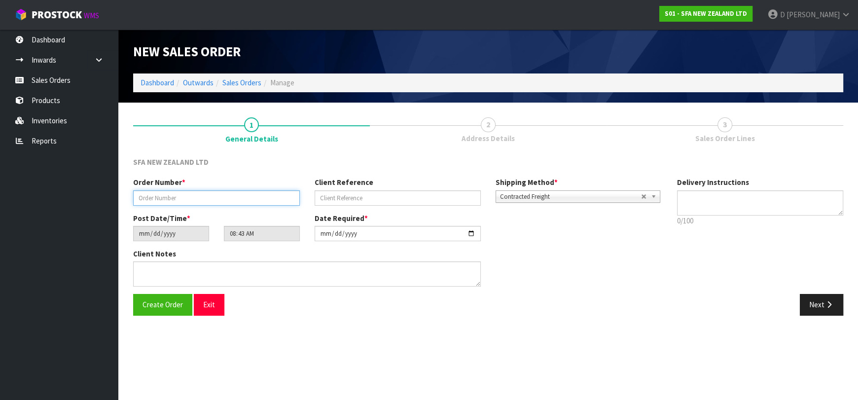
click at [175, 195] on input "text" at bounding box center [216, 197] width 167 height 15
type input "24560"
paste input "10471343"
type input "10471343"
click at [838, 315] on button "Next" at bounding box center [821, 304] width 43 height 21
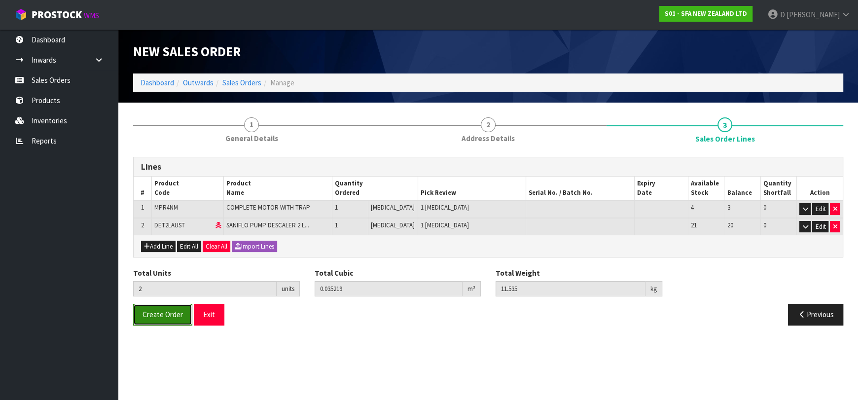
click at [175, 316] on span "Create Order" at bounding box center [163, 314] width 40 height 9
